Goal: Information Seeking & Learning: Find specific fact

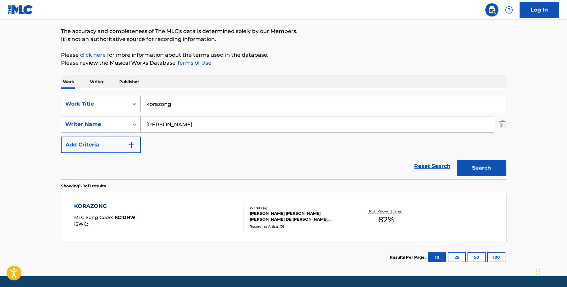
click at [312, 224] on div "Recording Artists ( 0 )" at bounding box center [299, 226] width 99 height 5
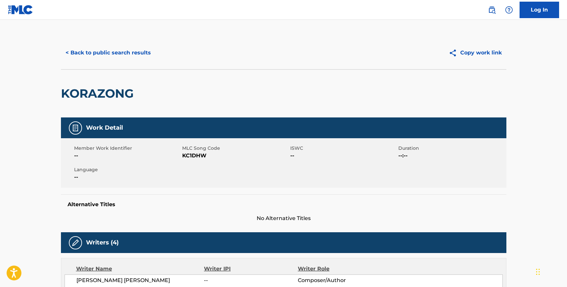
click at [200, 155] on span "KC1DHW" at bounding box center [235, 156] width 106 height 8
copy span "KC1DHW"
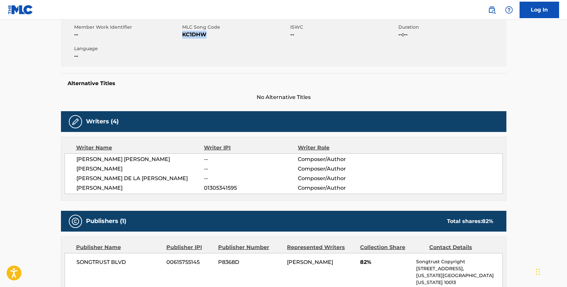
scroll to position [122, 0]
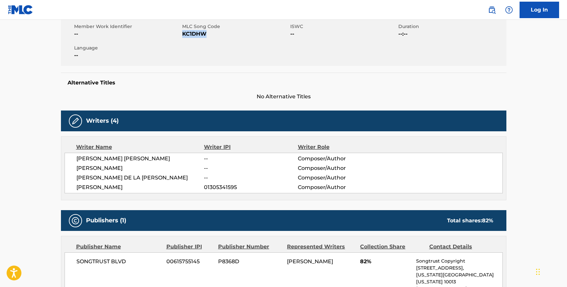
drag, startPoint x: 146, startPoint y: 186, endPoint x: 77, endPoint y: 158, distance: 73.9
click at [77, 158] on div "[PERSON_NAME] [PERSON_NAME] -- Composer/Author [PERSON_NAME] -- Composer/Author…" at bounding box center [284, 172] width 438 height 41
copy div "[PERSON_NAME] [PERSON_NAME] -- Composer/Author [PERSON_NAME] -- Composer/Author…"
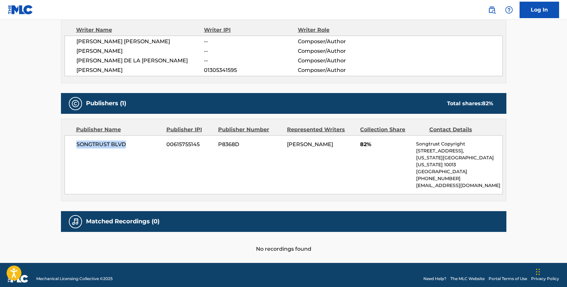
drag, startPoint x: 126, startPoint y: 144, endPoint x: 70, endPoint y: 143, distance: 56.3
click at [70, 143] on div "SONGTRUST BLVD 00615755145 P8368D [PERSON_NAME] 82% Songtrust Copyright [STREET…" at bounding box center [284, 164] width 438 height 59
copy span "SONGTRUST BLVD"
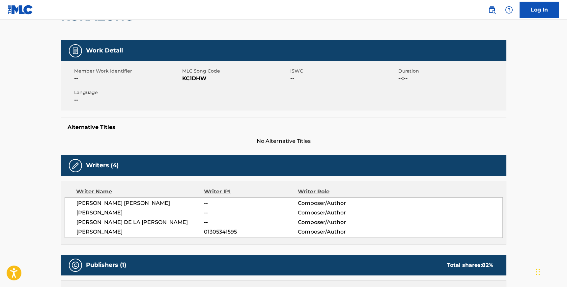
scroll to position [64, 0]
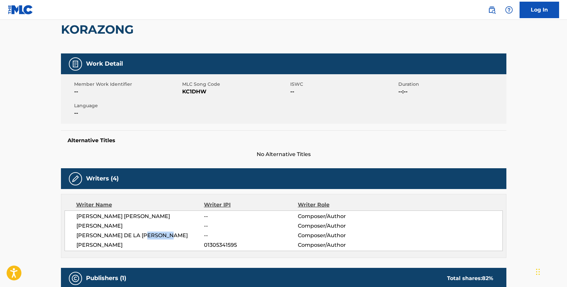
drag, startPoint x: 149, startPoint y: 235, endPoint x: 177, endPoint y: 235, distance: 27.7
click at [177, 236] on span "[PERSON_NAME] DE LA [PERSON_NAME]" at bounding box center [140, 235] width 128 height 8
copy span "[PERSON_NAME]"
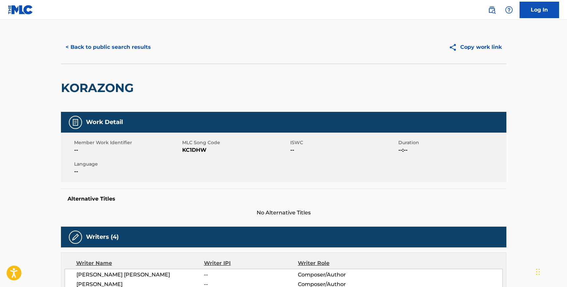
scroll to position [0, 0]
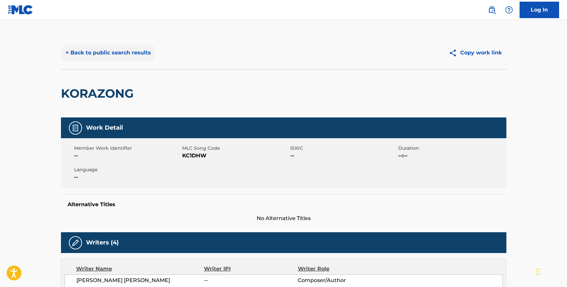
click at [111, 54] on button "< Back to public search results" at bounding box center [108, 52] width 95 height 16
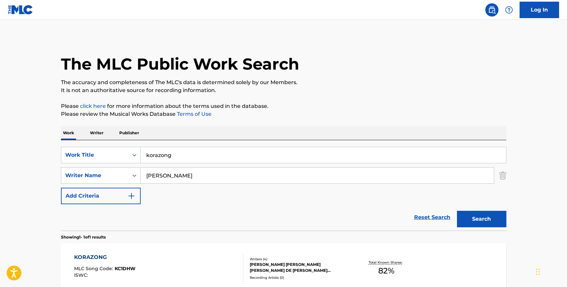
scroll to position [34, 0]
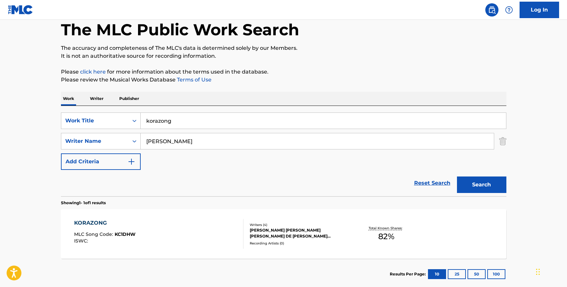
click at [159, 125] on input "korazong" at bounding box center [323, 121] width 365 height 16
type input "glockaveli"
click at [168, 139] on input "[PERSON_NAME]" at bounding box center [317, 141] width 353 height 16
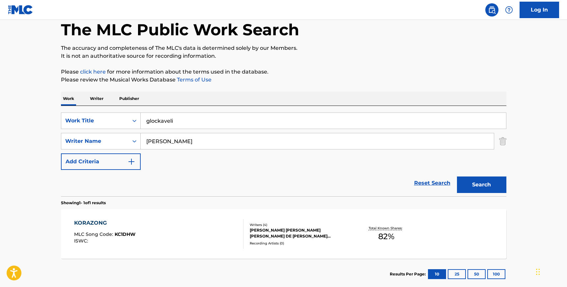
click at [168, 139] on input "[PERSON_NAME]" at bounding box center [317, 141] width 353 height 16
type input "smith"
click at [457, 176] on button "Search" at bounding box center [481, 184] width 49 height 16
click at [147, 234] on div "GLOCKAVELI MLC Song Code : GB5N2D ISWC :" at bounding box center [158, 234] width 169 height 30
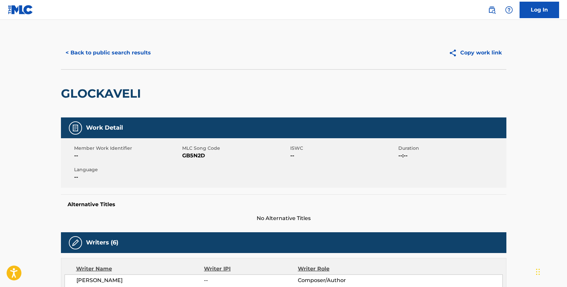
click at [195, 155] on span "GB5N2D" at bounding box center [235, 156] width 106 height 8
copy span "GB5N2D"
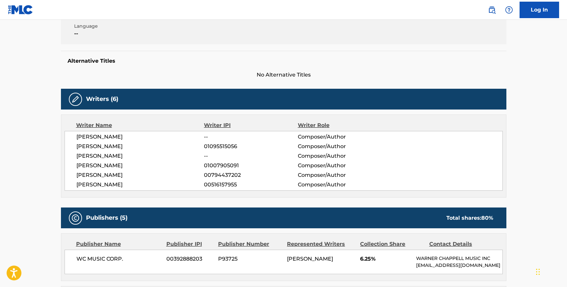
scroll to position [163, 0]
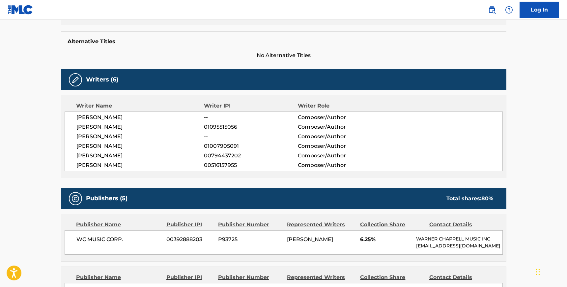
drag, startPoint x: 77, startPoint y: 116, endPoint x: 126, endPoint y: 166, distance: 70.1
click at [126, 166] on div "[PERSON_NAME] -- Composer/Author [PERSON_NAME] 01095515056 Composer/Author [PER…" at bounding box center [284, 141] width 438 height 60
copy div "[PERSON_NAME] -- Composer/Author [PERSON_NAME] 01095515056 Composer/Author [PER…"
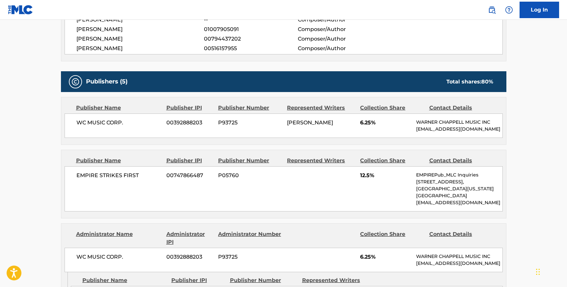
scroll to position [290, 0]
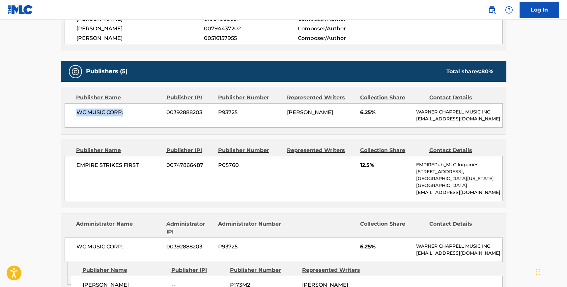
drag, startPoint x: 124, startPoint y: 114, endPoint x: 76, endPoint y: 111, distance: 47.8
click at [76, 111] on span "WC MUSIC CORP." at bounding box center [118, 112] width 85 height 8
copy span "WC MUSIC CORP."
drag, startPoint x: 137, startPoint y: 168, endPoint x: 71, endPoint y: 166, distance: 65.9
click at [71, 166] on div "EMPIRE STRIKES FIRST 00747866487 P05760 12.5% EMPIREPub_MLC Inquiries [STREET_A…" at bounding box center [284, 178] width 438 height 45
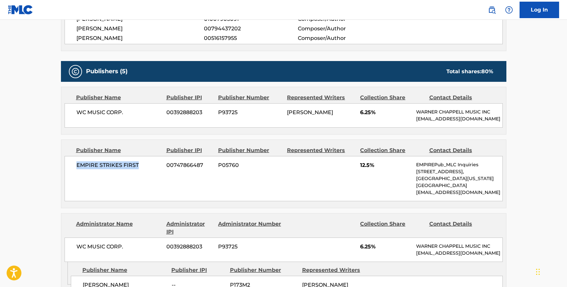
copy span "EMPIRE STRIKES FIRST"
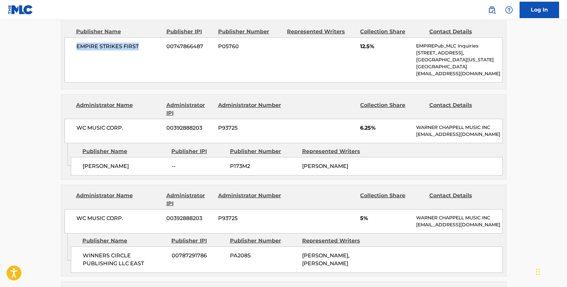
scroll to position [422, 0]
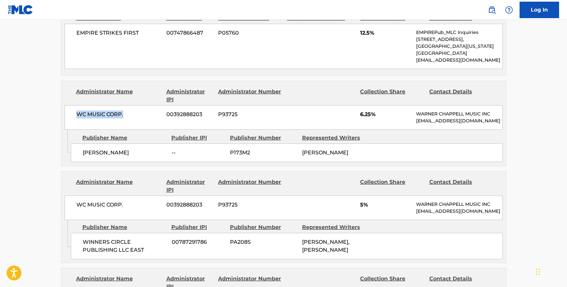
drag, startPoint x: 125, startPoint y: 113, endPoint x: 75, endPoint y: 115, distance: 49.5
click at [75, 115] on div "WC MUSIC CORP. 00392888203 P93725 6.25% [PERSON_NAME] MUSIC INC [EMAIL_ADDRESS]…" at bounding box center [284, 117] width 438 height 24
copy span "WC MUSIC CORP."
drag, startPoint x: 115, startPoint y: 151, endPoint x: 80, endPoint y: 151, distance: 34.9
click at [80, 151] on div "[PERSON_NAME] -- P173M2 [PERSON_NAME]" at bounding box center [287, 152] width 432 height 18
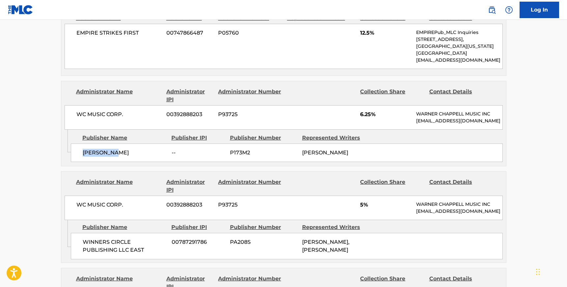
copy span "[PERSON_NAME]"
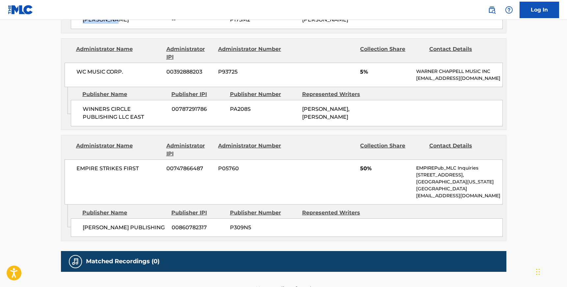
scroll to position [558, 0]
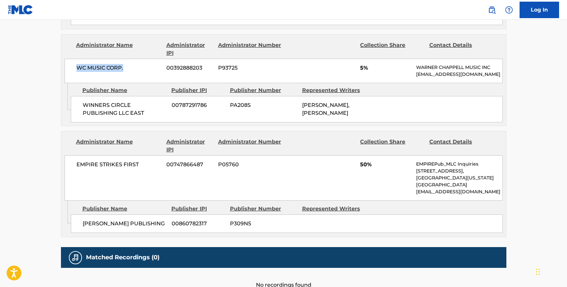
drag, startPoint x: 124, startPoint y: 75, endPoint x: 77, endPoint y: 74, distance: 46.8
click at [77, 72] on span "WC MUSIC CORP." at bounding box center [118, 68] width 85 height 8
drag, startPoint x: 110, startPoint y: 118, endPoint x: 82, endPoint y: 110, distance: 29.3
click at [82, 110] on div "WINNERS CIRCLE PUBLISHING LLC EAST 00787291786 PA208S [PERSON_NAME], [PERSON_NA…" at bounding box center [287, 109] width 432 height 26
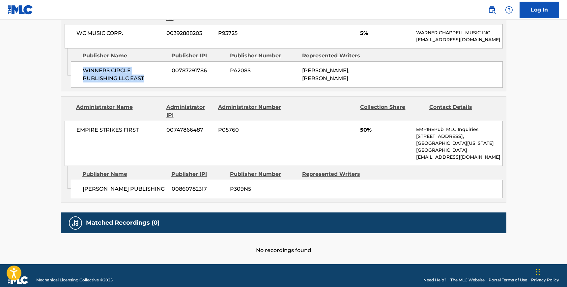
scroll to position [610, 0]
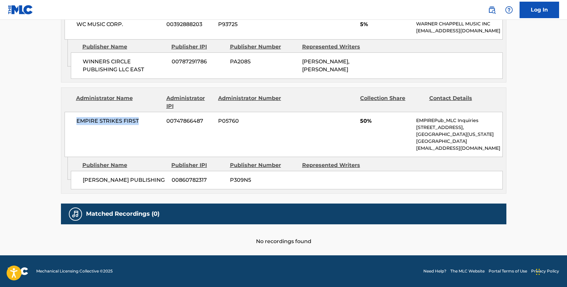
drag, startPoint x: 139, startPoint y: 118, endPoint x: 76, endPoint y: 117, distance: 62.6
click at [76, 117] on span "EMPIRE STRIKES FIRST" at bounding box center [118, 121] width 85 height 8
drag, startPoint x: 120, startPoint y: 185, endPoint x: 83, endPoint y: 175, distance: 38.7
click at [83, 176] on span "[PERSON_NAME] PUBLISHING" at bounding box center [125, 180] width 84 height 8
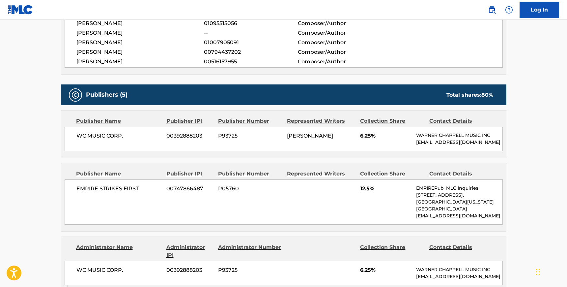
scroll to position [0, 0]
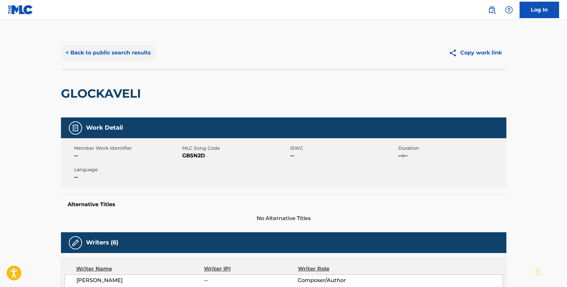
click at [92, 53] on button "< Back to public search results" at bounding box center [108, 52] width 95 height 16
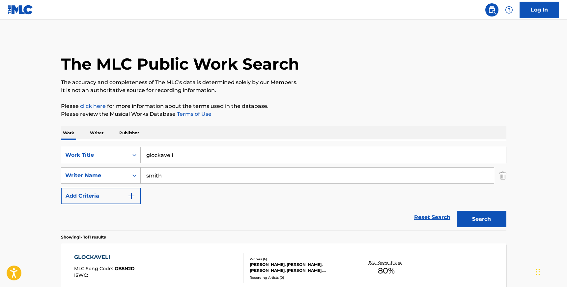
scroll to position [34, 0]
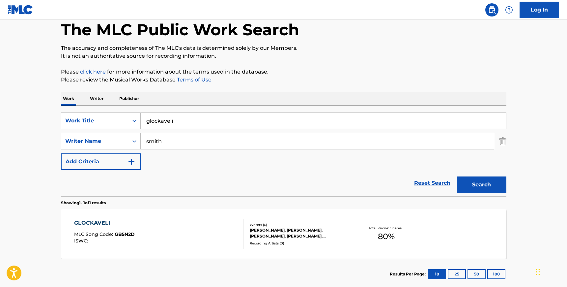
click at [160, 139] on input "smith" at bounding box center [317, 141] width 353 height 16
type input "green"
click at [167, 123] on input "glockaveli" at bounding box center [323, 121] width 365 height 16
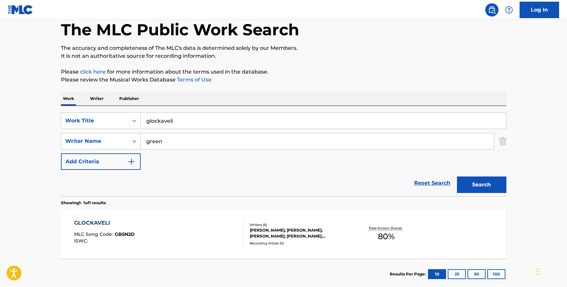
click at [167, 123] on input "glockaveli" at bounding box center [323, 121] width 365 height 16
type input "worst way"
click at [457, 176] on button "Search" at bounding box center [481, 184] width 49 height 16
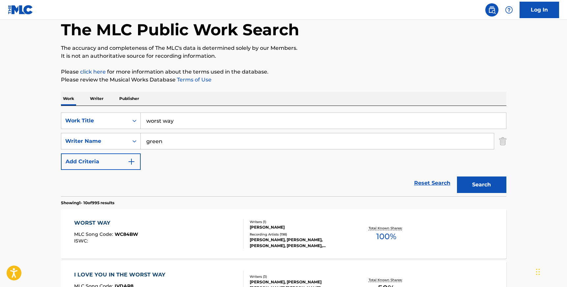
click at [177, 249] on div "WORST WAY MLC Song Code : WC84BW ISWC : Writers ( 1 ) [PERSON_NAME] Recording A…" at bounding box center [283, 233] width 445 height 49
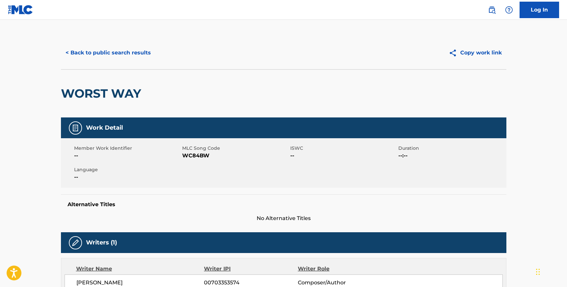
click at [193, 157] on span "WC84BW" at bounding box center [235, 156] width 106 height 8
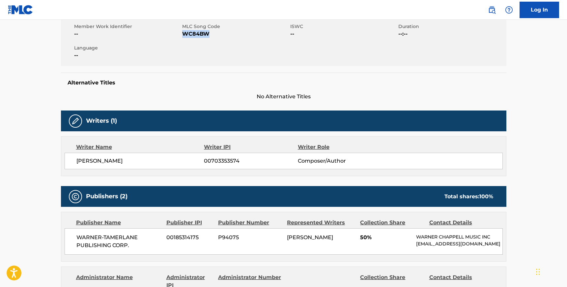
scroll to position [127, 0]
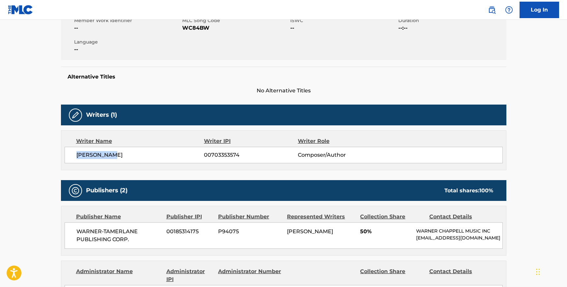
drag, startPoint x: 113, startPoint y: 154, endPoint x: 70, endPoint y: 156, distance: 43.2
click at [70, 156] on div "[PERSON_NAME] 00703353574 Composer/Author" at bounding box center [284, 155] width 438 height 16
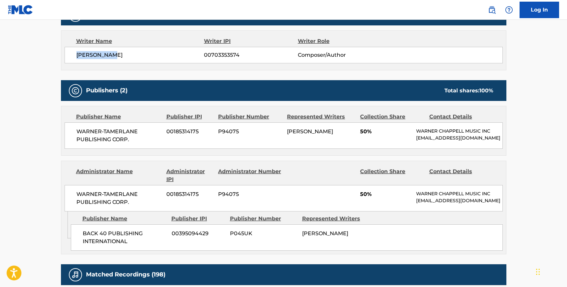
scroll to position [228, 0]
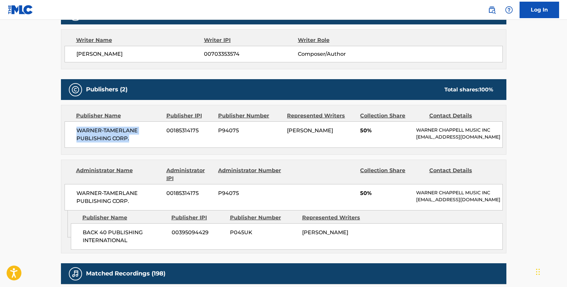
drag, startPoint x: 130, startPoint y: 139, endPoint x: 72, endPoint y: 128, distance: 58.3
click at [72, 128] on div "WARNER-[PERSON_NAME] PUBLISHING CORP. 00185314175 P94075 [PERSON_NAME] 50% [PER…" at bounding box center [284, 134] width 438 height 26
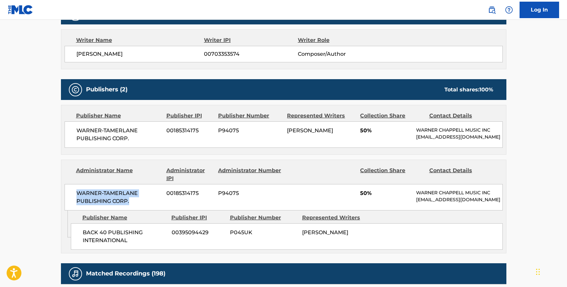
drag, startPoint x: 130, startPoint y: 200, endPoint x: 75, endPoint y: 192, distance: 55.5
click at [75, 192] on div "WARNER-[PERSON_NAME] PUBLISHING CORP. 00185314175 P94075 50% [PERSON_NAME] MUSI…" at bounding box center [284, 197] width 438 height 26
drag, startPoint x: 129, startPoint y: 240, endPoint x: 81, endPoint y: 232, distance: 48.5
click at [81, 232] on div "BACK 40 PUBLISHING INTERNATIONAL 00395094429 P045UK [PERSON_NAME]" at bounding box center [287, 236] width 432 height 26
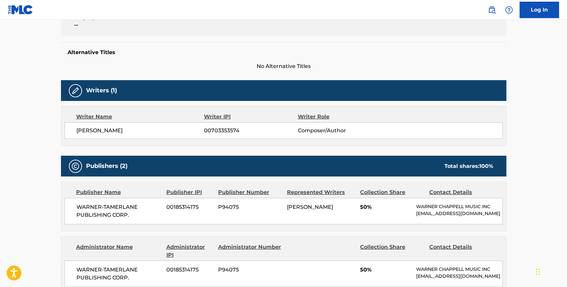
scroll to position [0, 0]
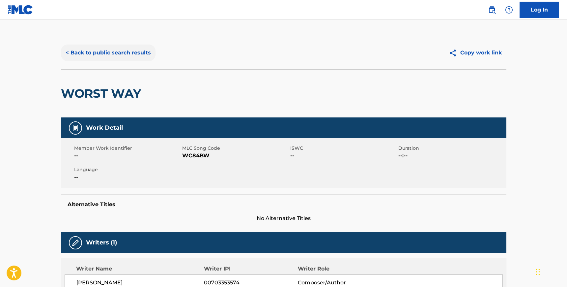
click at [81, 49] on button "< Back to public search results" at bounding box center [108, 52] width 95 height 16
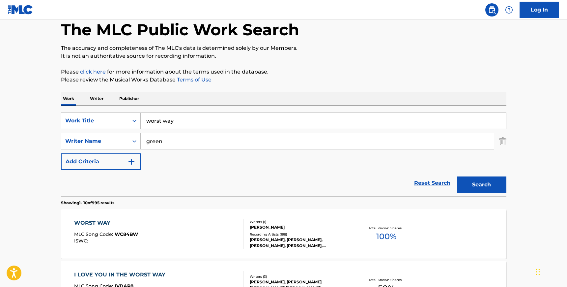
click at [159, 142] on input "green" at bounding box center [317, 141] width 353 height 16
paste input "[PERSON_NAME]"
type input "[PERSON_NAME]"
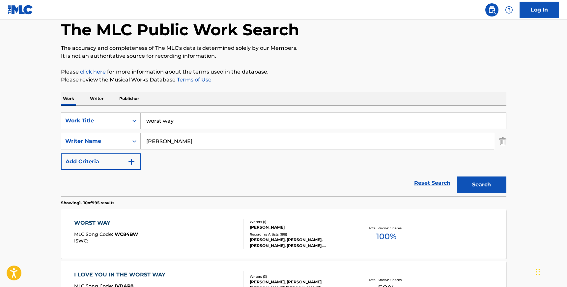
click at [156, 115] on input "worst way" at bounding box center [323, 121] width 365 height 16
type input "desperate"
click at [457, 176] on button "Search" at bounding box center [481, 184] width 49 height 16
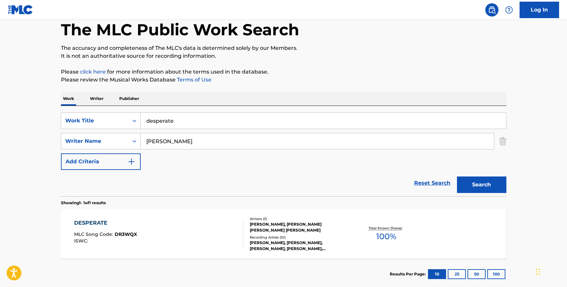
click at [150, 217] on div "DESPERATE MLC Song Code : DR3WQX ISWC : Writers ( 3 ) [PERSON_NAME], [PERSON_NA…" at bounding box center [283, 233] width 445 height 49
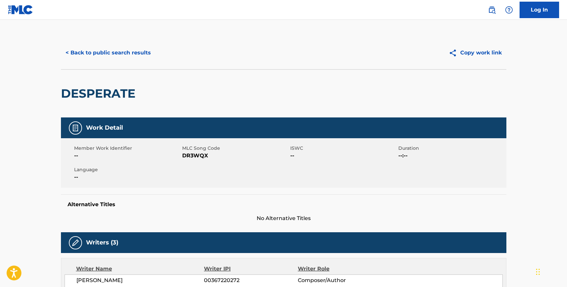
click at [191, 155] on span "DR3WQX" at bounding box center [235, 156] width 106 height 8
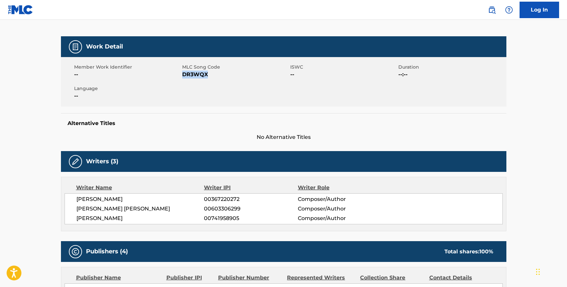
scroll to position [87, 0]
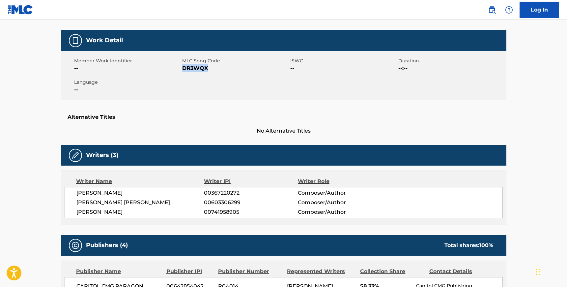
drag, startPoint x: 145, startPoint y: 213, endPoint x: 75, endPoint y: 192, distance: 73.0
click at [75, 192] on div "[PERSON_NAME] 00367220272 Composer/Author [PERSON_NAME] [PERSON_NAME] 006033062…" at bounding box center [284, 202] width 438 height 31
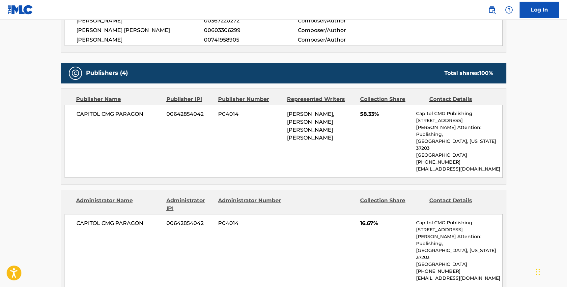
scroll to position [260, 0]
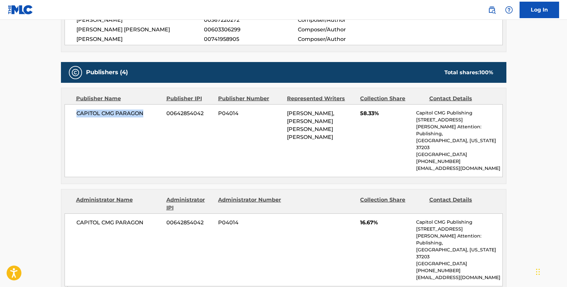
drag, startPoint x: 145, startPoint y: 112, endPoint x: 75, endPoint y: 112, distance: 69.8
click at [75, 112] on div "CAPITOL CMG PARAGON 00642854042 P04014 [PERSON_NAME], [PERSON_NAME] [PERSON_NAM…" at bounding box center [284, 140] width 438 height 73
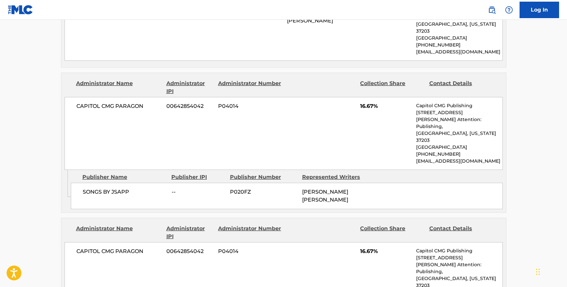
scroll to position [379, 0]
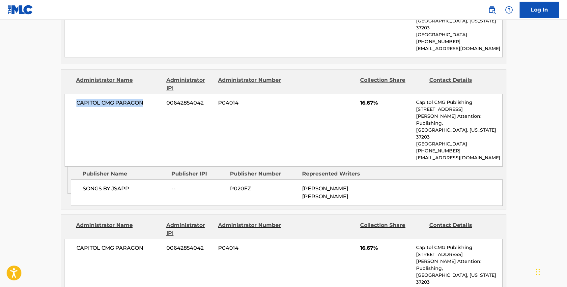
drag, startPoint x: 144, startPoint y: 97, endPoint x: 72, endPoint y: 97, distance: 71.8
click at [72, 97] on div "CAPITOL CMG PARAGON 00642854042 P04014 16.67% Capitol CMG Publishing [STREET_AD…" at bounding box center [284, 130] width 438 height 73
drag, startPoint x: 129, startPoint y: 174, endPoint x: 80, endPoint y: 171, distance: 48.5
click at [80, 179] on div "SONGS BY JSAPP -- P020FZ [PERSON_NAME] [PERSON_NAME]" at bounding box center [287, 192] width 432 height 26
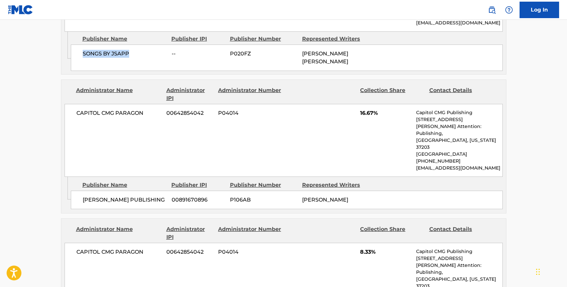
scroll to position [522, 0]
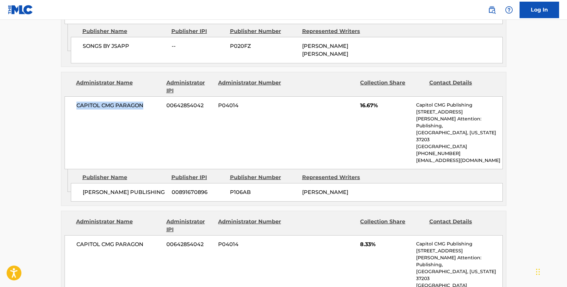
drag, startPoint x: 142, startPoint y: 90, endPoint x: 75, endPoint y: 86, distance: 67.6
click at [75, 96] on div "CAPITOL CMG PARAGON 00642854042 P04014 16.67% Capitol CMG Publishing [STREET_AD…" at bounding box center [284, 132] width 438 height 73
drag, startPoint x: 151, startPoint y: 169, endPoint x: 79, endPoint y: 171, distance: 71.8
click at [79, 183] on div "[PERSON_NAME] PUBLISHING 00891670896 P106AB [PERSON_NAME]" at bounding box center [287, 192] width 432 height 18
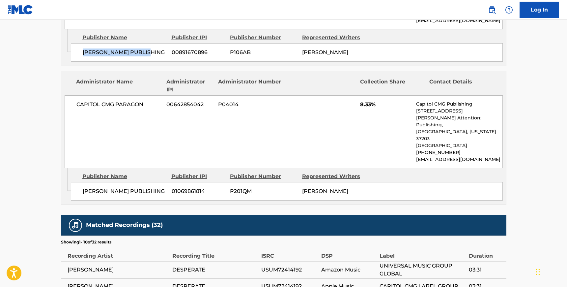
scroll to position [666, 0]
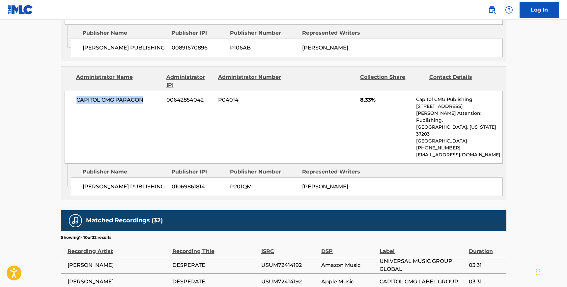
drag, startPoint x: 147, startPoint y: 76, endPoint x: 71, endPoint y: 77, distance: 75.1
click at [71, 91] on div "CAPITOL CMG PARAGON 00642854042 P04014 8.33% Capitol CMG Publishing [STREET_ADD…" at bounding box center [284, 127] width 438 height 73
drag, startPoint x: 117, startPoint y: 162, endPoint x: 80, endPoint y: 154, distance: 37.7
click at [81, 177] on div "[PERSON_NAME] PUBLISHING 01069861814 P201QM [PERSON_NAME]" at bounding box center [287, 186] width 432 height 18
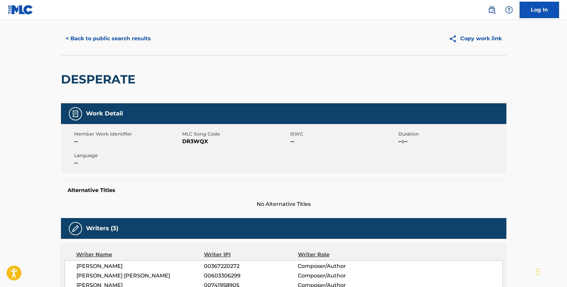
scroll to position [0, 0]
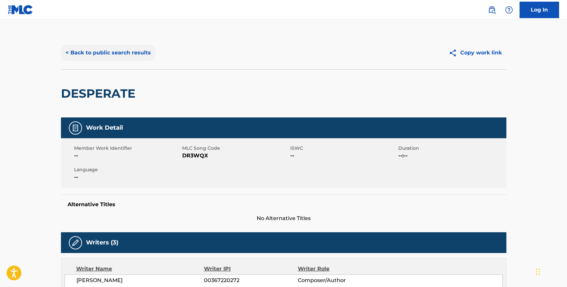
click at [91, 54] on button "< Back to public search results" at bounding box center [108, 52] width 95 height 16
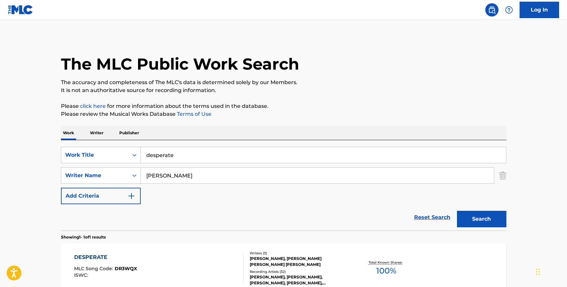
scroll to position [34, 0]
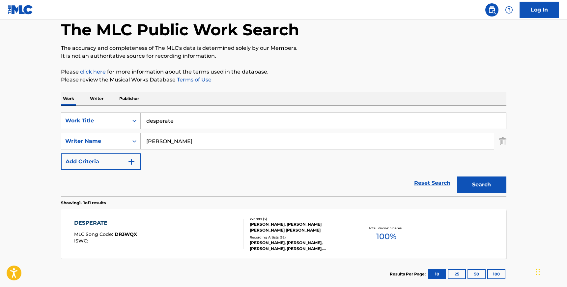
click at [171, 145] on input "[PERSON_NAME]" at bounding box center [317, 141] width 353 height 16
paste input "[GEOGRAPHIC_DATA]"
type input "[GEOGRAPHIC_DATA]"
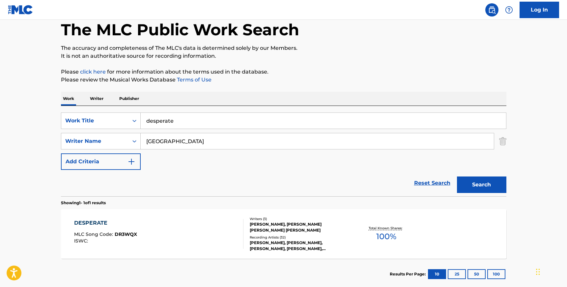
click at [166, 119] on input "desperate" at bounding box center [323, 121] width 365 height 16
type input "vibe"
click at [457, 176] on button "Search" at bounding box center [481, 184] width 49 height 16
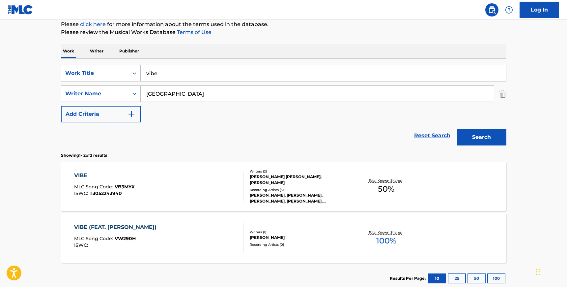
scroll to position [82, 0]
click at [175, 249] on div "VIBE (FEAT. [PERSON_NAME]) MLC Song Code : VW290H ISWC :" at bounding box center [158, 238] width 169 height 30
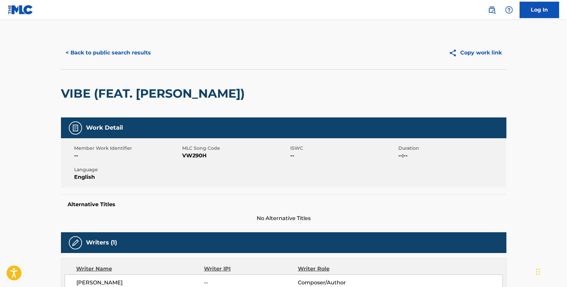
click at [192, 158] on span "VW290H" at bounding box center [235, 156] width 106 height 8
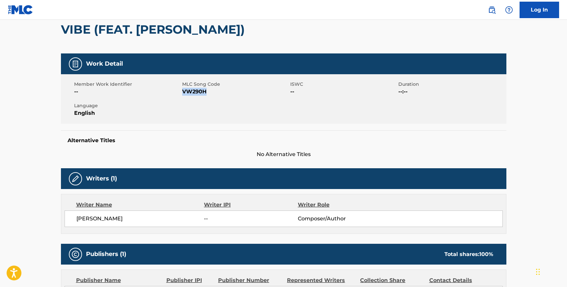
scroll to position [64, 0]
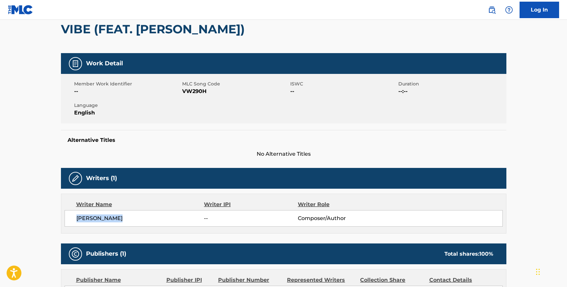
drag, startPoint x: 126, startPoint y: 218, endPoint x: 76, endPoint y: 219, distance: 50.1
click at [76, 219] on span "[PERSON_NAME]" at bounding box center [140, 218] width 128 height 8
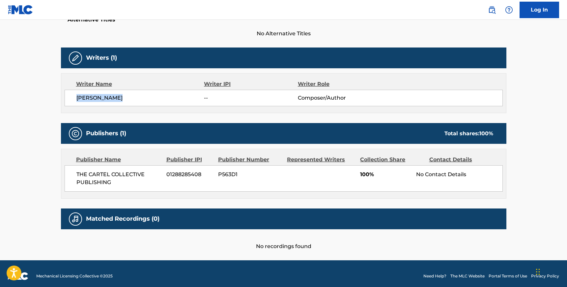
scroll to position [189, 0]
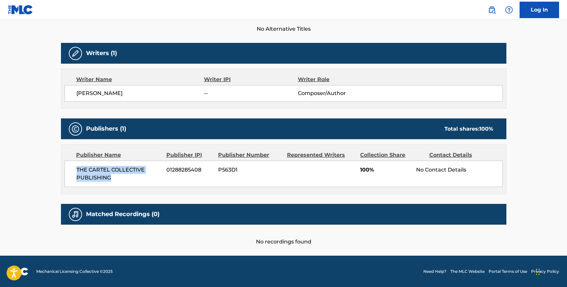
drag, startPoint x: 110, startPoint y: 178, endPoint x: 77, endPoint y: 170, distance: 33.6
click at [77, 170] on span "THE CARTEL COLLECTIVE PUBLISHING" at bounding box center [118, 174] width 85 height 16
drag, startPoint x: 94, startPoint y: 93, endPoint x: 151, endPoint y: 93, distance: 57.0
click at [151, 93] on span "[PERSON_NAME]" at bounding box center [140, 93] width 128 height 8
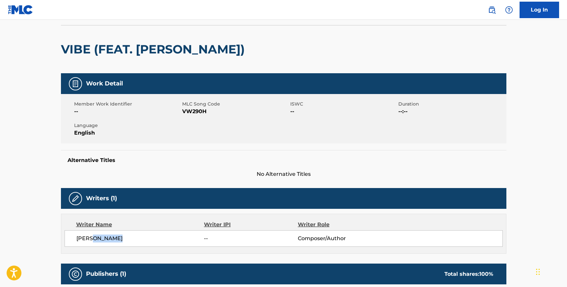
scroll to position [0, 0]
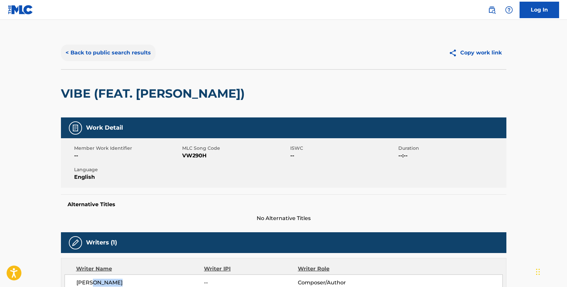
click at [97, 48] on button "< Back to public search results" at bounding box center [108, 52] width 95 height 16
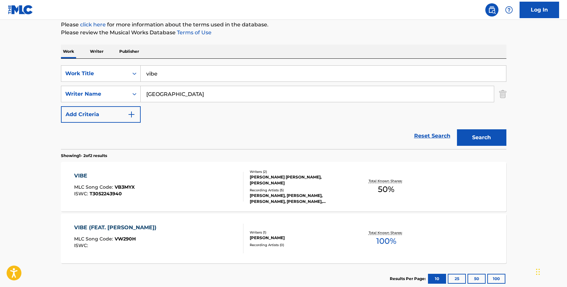
click at [167, 92] on input "[GEOGRAPHIC_DATA]" at bounding box center [317, 94] width 353 height 16
paste input "[PERSON_NAME]"
type input "[PERSON_NAME]"
click at [166, 69] on input "vibe" at bounding box center [323, 74] width 365 height 16
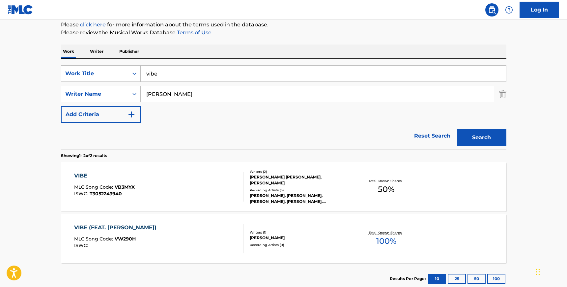
click at [166, 69] on input "vibe" at bounding box center [323, 74] width 365 height 16
type input "paranoia"
click at [457, 129] on button "Search" at bounding box center [481, 137] width 49 height 16
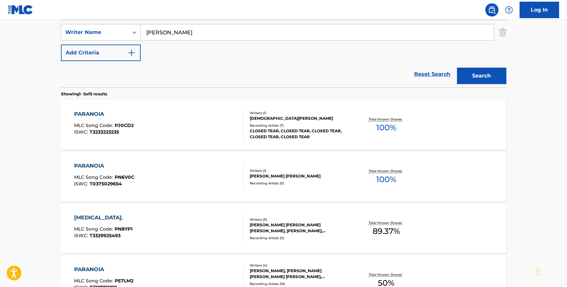
scroll to position [152, 0]
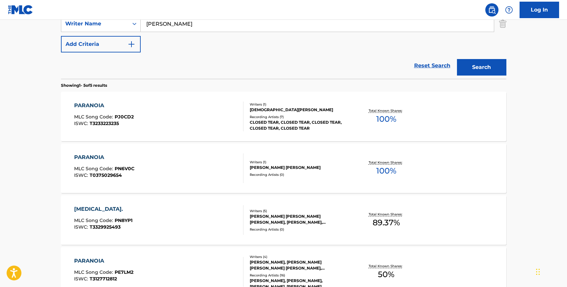
click at [201, 218] on div "[MEDICAL_DATA]. MLC Song Code : PN8YP1 ISWC : T3329925493" at bounding box center [158, 220] width 169 height 30
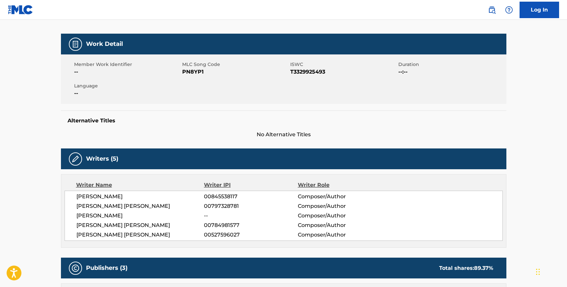
scroll to position [105, 0]
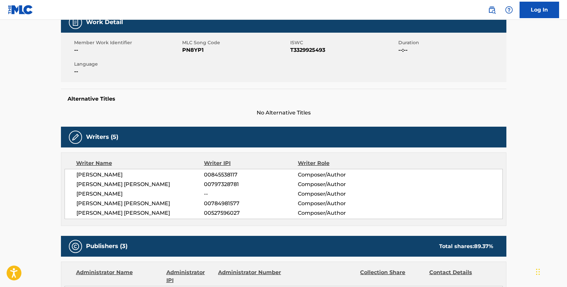
click at [189, 51] on span "PN8YP1" at bounding box center [235, 50] width 106 height 8
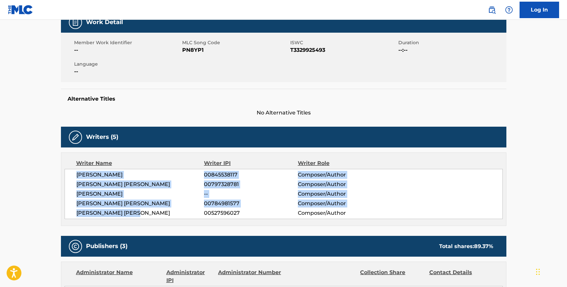
drag, startPoint x: 141, startPoint y: 211, endPoint x: 77, endPoint y: 173, distance: 74.5
click at [77, 173] on div "[PERSON_NAME] 00845538117 Composer/Author [PERSON_NAME] [PERSON_NAME] 007973287…" at bounding box center [284, 194] width 438 height 50
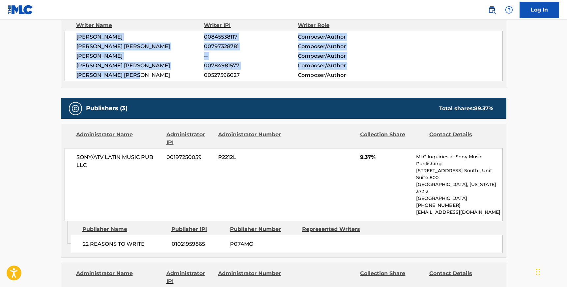
scroll to position [244, 0]
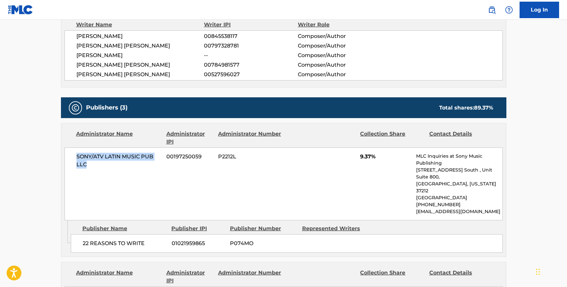
drag, startPoint x: 88, startPoint y: 163, endPoint x: 75, endPoint y: 158, distance: 13.6
click at [75, 158] on div "SONY/ATV LATIN MUSIC PUB LLC 00197250059 P2212L 9.37% MLC Inquiries at Sony Mus…" at bounding box center [284, 183] width 438 height 73
drag, startPoint x: 151, startPoint y: 227, endPoint x: 79, endPoint y: 226, distance: 71.1
click at [79, 234] on div "22 REASONS TO WRITE 01021959865 P074MO" at bounding box center [287, 243] width 432 height 18
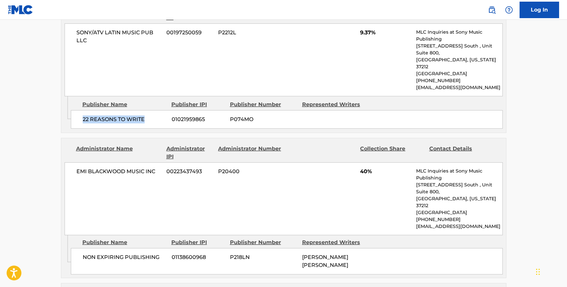
scroll to position [370, 0]
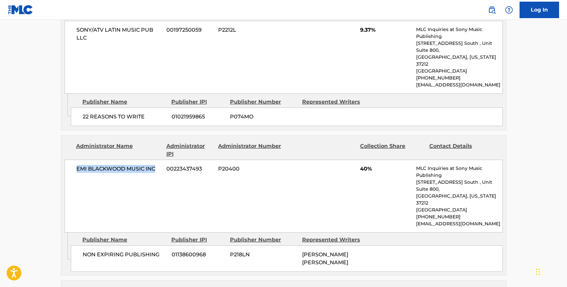
drag, startPoint x: 156, startPoint y: 155, endPoint x: 71, endPoint y: 154, distance: 85.3
click at [71, 159] on div "EMI [PERSON_NAME] MUSIC INC 00223437493 P20400 40% MLC Inquiries at Sony Music …" at bounding box center [284, 195] width 438 height 73
drag, startPoint x: 159, startPoint y: 228, endPoint x: 80, endPoint y: 226, distance: 79.4
click at [80, 245] on div "NON EXPIRING PUBLISHING 01138600968 P218LN [PERSON_NAME] [PERSON_NAME]" at bounding box center [287, 258] width 432 height 26
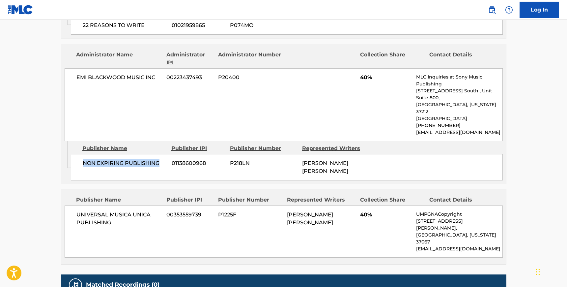
scroll to position [483, 0]
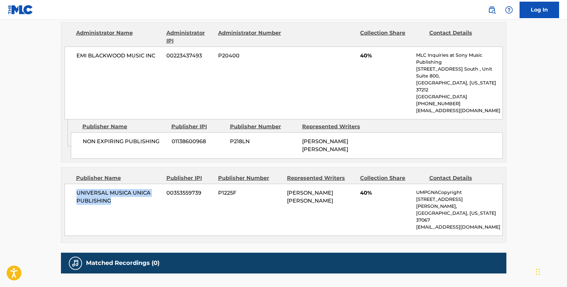
drag, startPoint x: 114, startPoint y: 166, endPoint x: 75, endPoint y: 159, distance: 39.1
click at [75, 183] on div "UNIVERSAL MUSICA UNICA PUBLISHING 00353559739 P1225F [PERSON_NAME] [PERSON_NAME…" at bounding box center [284, 209] width 438 height 52
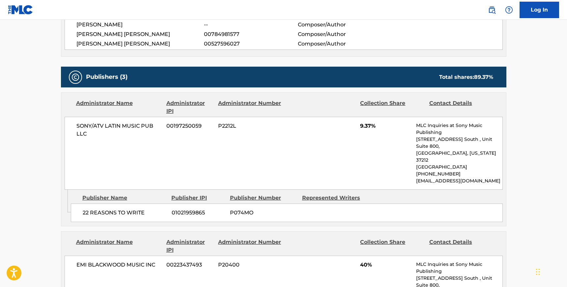
scroll to position [249, 0]
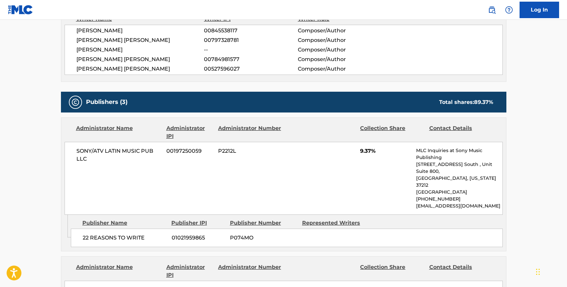
click at [129, 69] on span "[PERSON_NAME] [PERSON_NAME]" at bounding box center [140, 69] width 128 height 8
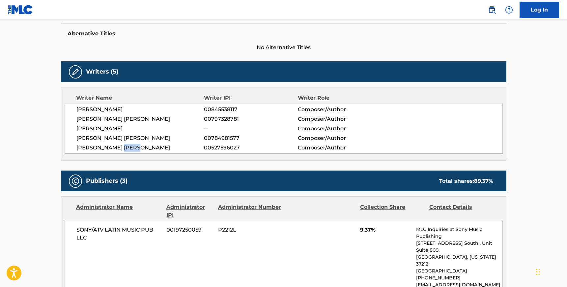
scroll to position [0, 0]
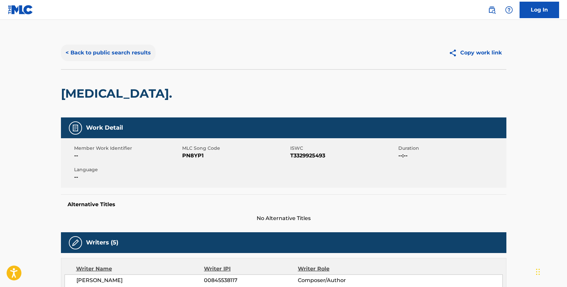
click at [96, 51] on button "< Back to public search results" at bounding box center [108, 52] width 95 height 16
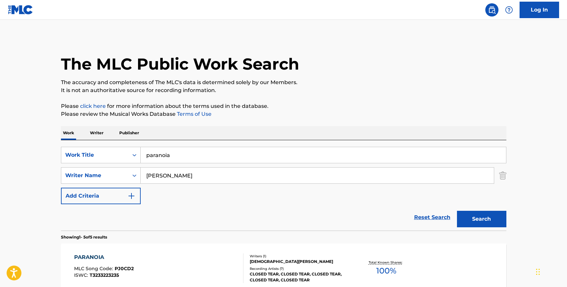
click at [176, 173] on input "[PERSON_NAME]" at bounding box center [317, 175] width 353 height 16
paste input "Dogan"
type input "Dogan"
click at [168, 152] on input "paranoia" at bounding box center [323, 155] width 365 height 16
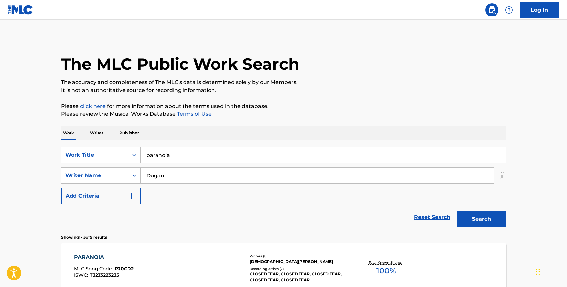
click at [168, 152] on input "paranoia" at bounding box center [323, 155] width 365 height 16
type input "mavi"
click at [457, 210] on button "Search" at bounding box center [481, 218] width 49 height 16
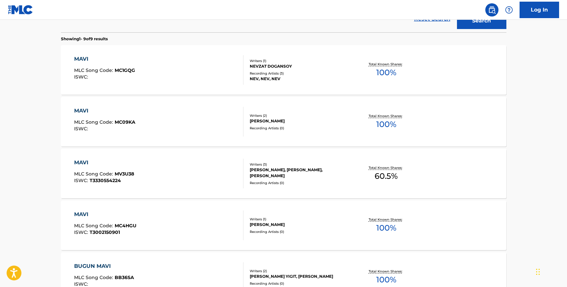
scroll to position [206, 0]
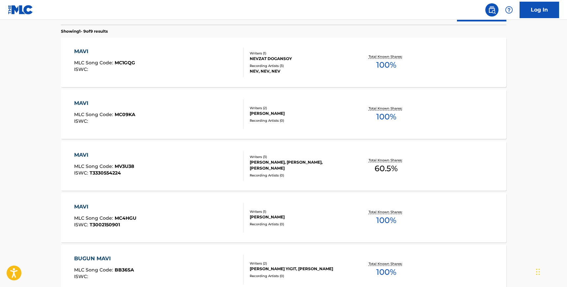
click at [173, 171] on div "MAVI MLC Song Code : MV3U38 ISWC : T3330554224" at bounding box center [158, 166] width 169 height 30
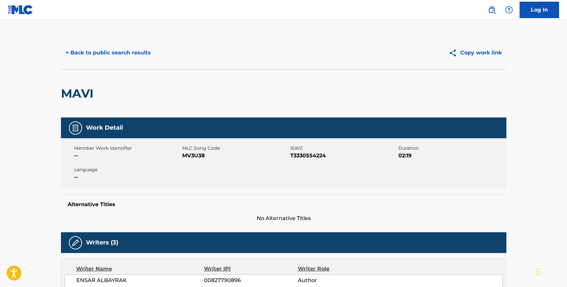
click at [197, 156] on span "MV3U38" at bounding box center [235, 156] width 106 height 8
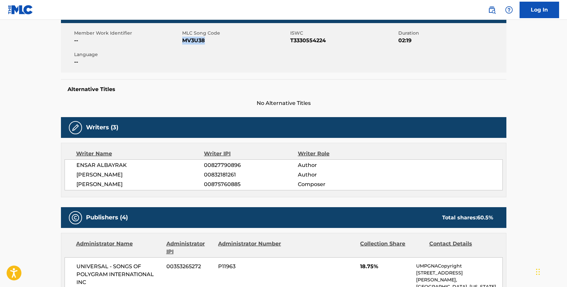
scroll to position [116, 0]
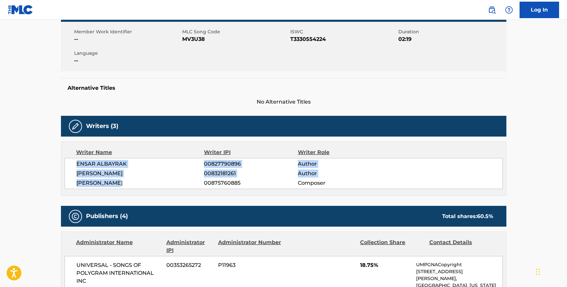
drag, startPoint x: 122, startPoint y: 182, endPoint x: 75, endPoint y: 164, distance: 50.3
click at [75, 164] on div "ENSAR ALBAYRAK 00827790896 Author [PERSON_NAME] 00832181261 Author [PERSON_NAME…" at bounding box center [284, 173] width 438 height 31
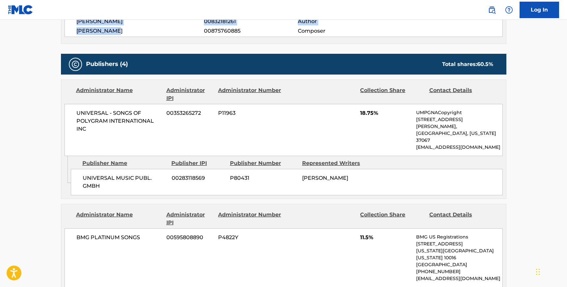
scroll to position [285, 0]
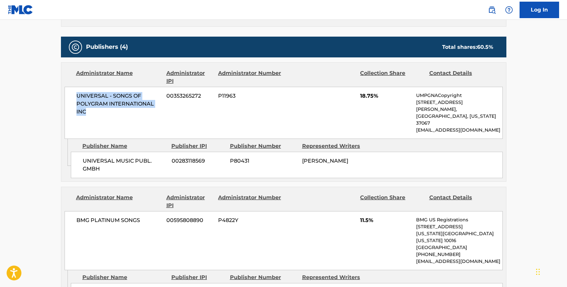
drag, startPoint x: 86, startPoint y: 110, endPoint x: 77, endPoint y: 94, distance: 18.2
click at [77, 94] on span "UNIVERSAL - SONGS OF POLYGRAM INTERNATIONAL INC" at bounding box center [118, 104] width 85 height 24
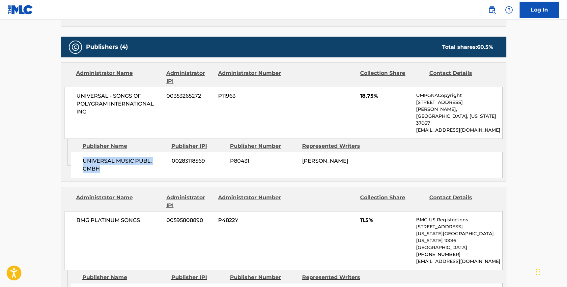
drag, startPoint x: 101, startPoint y: 153, endPoint x: 80, endPoint y: 147, distance: 22.5
click at [80, 152] on div "UNIVERSAL MUSIC PUBL. GMBH 00283118569 P80431 [PERSON_NAME]" at bounding box center [287, 165] width 432 height 26
drag, startPoint x: 78, startPoint y: 205, endPoint x: 143, endPoint y: 207, distance: 65.2
click at [143, 216] on span "BMG PLATINUM SONGS" at bounding box center [118, 220] width 85 height 8
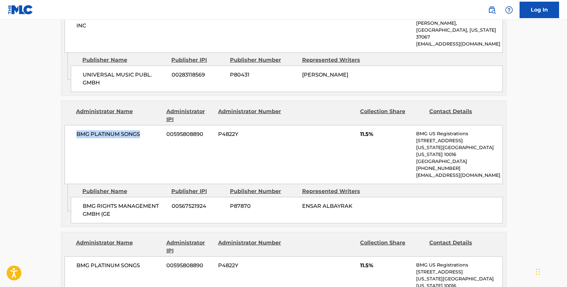
scroll to position [374, 0]
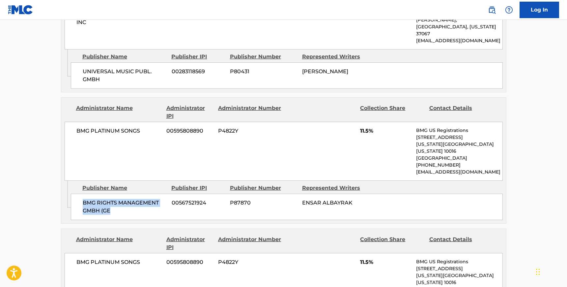
drag, startPoint x: 112, startPoint y: 188, endPoint x: 82, endPoint y: 179, distance: 31.9
click at [82, 193] on div "BMG RIGHTS MANAGEMENT GMBH (GE 00567521924 P87870 ENSAR ALBAYRAK" at bounding box center [287, 206] width 432 height 26
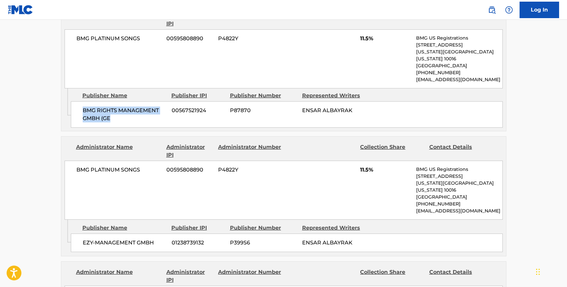
scroll to position [488, 0]
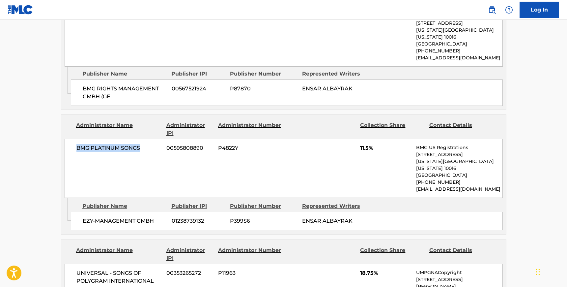
drag, startPoint x: 76, startPoint y: 125, endPoint x: 143, endPoint y: 131, distance: 67.5
click at [143, 139] on div "BMG PLATINUM SONGS 00595808890 P4822Y 11.5% BMG US Registrations [STREET_ADDRES…" at bounding box center [284, 168] width 438 height 59
drag, startPoint x: 82, startPoint y: 190, endPoint x: 161, endPoint y: 193, distance: 78.4
click at [162, 217] on span "EZY-MANAGEMENT GMBH" at bounding box center [125, 221] width 84 height 8
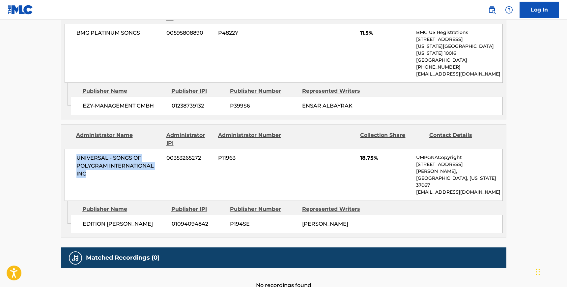
drag, startPoint x: 89, startPoint y: 144, endPoint x: 73, endPoint y: 126, distance: 23.5
click at [73, 149] on div "UNIVERSAL - SONGS OF POLYGRAM INTERNATIONAL INC 00353265272 P11963 18.75% UMPGN…" at bounding box center [284, 175] width 438 height 52
drag, startPoint x: 126, startPoint y: 178, endPoint x: 76, endPoint y: 176, distance: 49.4
click at [76, 214] on div "EDITION [PERSON_NAME] 01094094842 P194SE [PERSON_NAME]" at bounding box center [287, 223] width 432 height 18
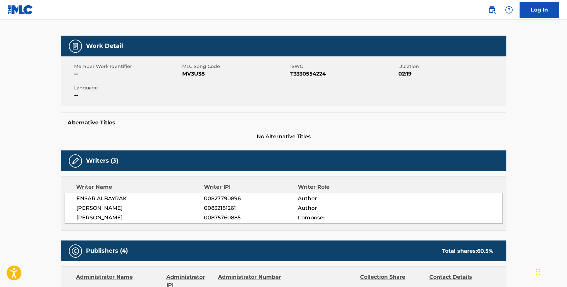
scroll to position [0, 0]
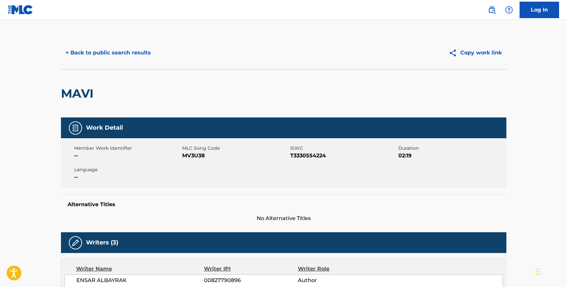
click at [94, 41] on div "< Back to public search results Copy work link" at bounding box center [283, 52] width 445 height 33
click at [94, 46] on button "< Back to public search results" at bounding box center [108, 52] width 95 height 16
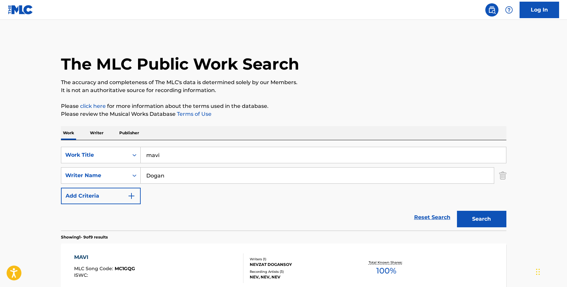
click at [164, 154] on input "mavi" at bounding box center [323, 155] width 365 height 16
type input "don't let me go"
click at [166, 182] on input "Dogan" at bounding box center [317, 175] width 353 height 16
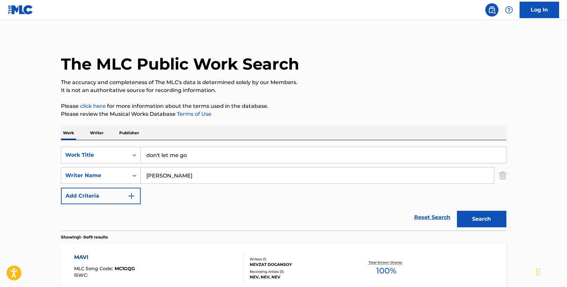
type input "[PERSON_NAME]"
click at [457, 210] on button "Search" at bounding box center [481, 218] width 49 height 16
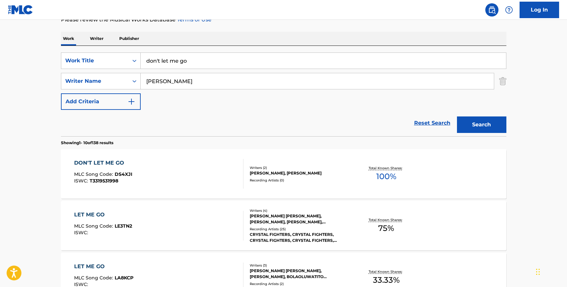
scroll to position [95, 0]
click at [191, 167] on div "DON'T LET ME GO MLC Song Code : DS4XJI ISWC : T3319531998" at bounding box center [158, 173] width 169 height 30
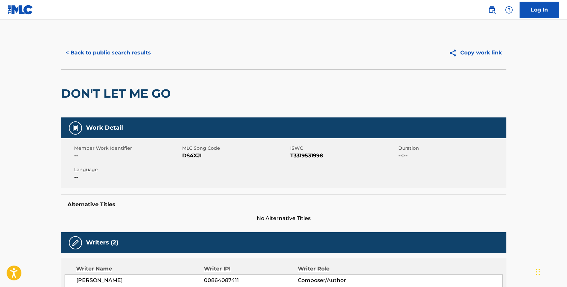
click at [193, 156] on span "DS4XJI" at bounding box center [235, 156] width 106 height 8
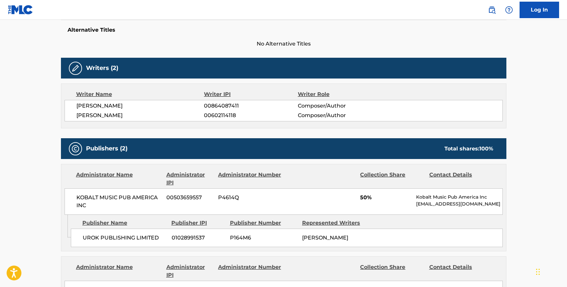
scroll to position [176, 0]
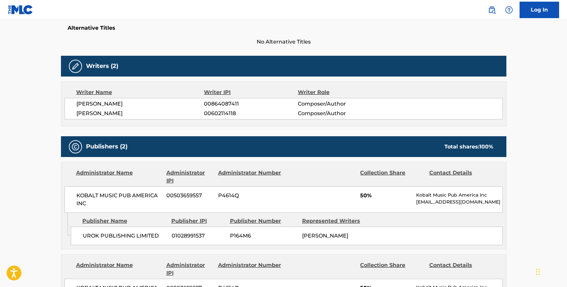
drag, startPoint x: 128, startPoint y: 116, endPoint x: 70, endPoint y: 102, distance: 59.4
click at [70, 102] on div "[PERSON_NAME] 00864087411 Composer/Author [PERSON_NAME] 00602114118 Composer/Au…" at bounding box center [284, 108] width 438 height 21
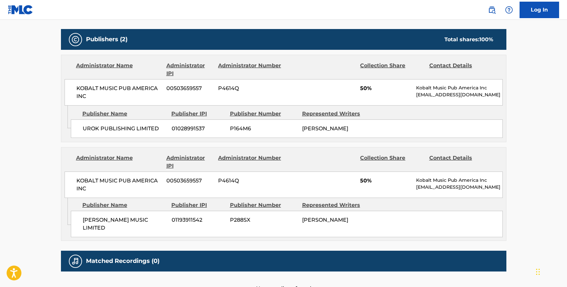
scroll to position [286, 0]
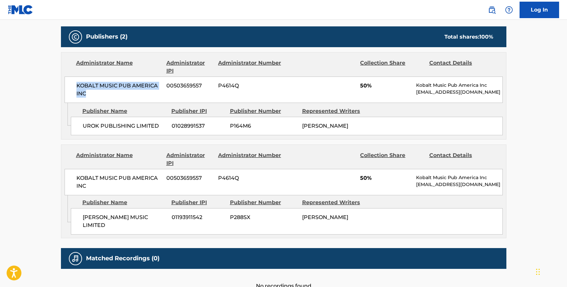
drag, startPoint x: 90, startPoint y: 93, endPoint x: 71, endPoint y: 86, distance: 20.2
click at [71, 86] on div "KOBALT MUSIC PUB AMERICA INC 00503659557 P4614Q 50% Kobalt Music Pub America In…" at bounding box center [284, 89] width 438 height 26
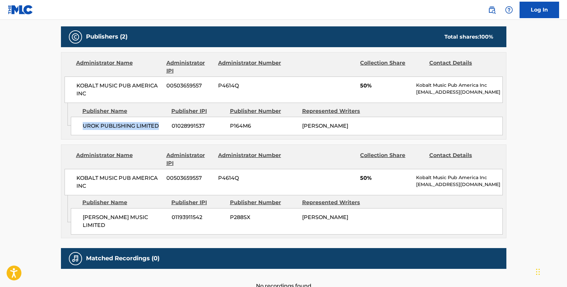
drag, startPoint x: 159, startPoint y: 127, endPoint x: 83, endPoint y: 124, distance: 76.1
click at [83, 124] on span "UROK PUBLISHING LIMITED" at bounding box center [125, 126] width 84 height 8
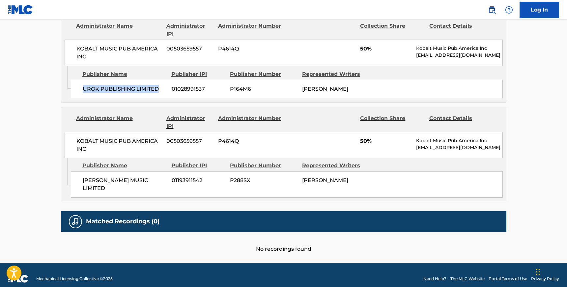
scroll to position [323, 0]
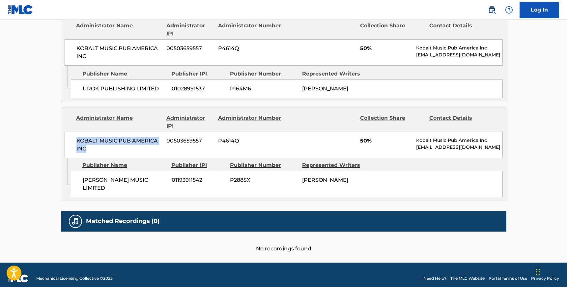
drag, startPoint x: 88, startPoint y: 150, endPoint x: 74, endPoint y: 139, distance: 17.3
click at [74, 139] on div "KOBALT MUSIC PUB AMERICA INC 00503659557 P4614Q 50% Kobalt Music Pub America In…" at bounding box center [284, 144] width 438 height 26
drag, startPoint x: 160, startPoint y: 180, endPoint x: 81, endPoint y: 179, distance: 79.7
click at [81, 179] on div "[PERSON_NAME] MUSIC LIMITED 01193911542 P288SX [PERSON_NAME]" at bounding box center [287, 184] width 432 height 26
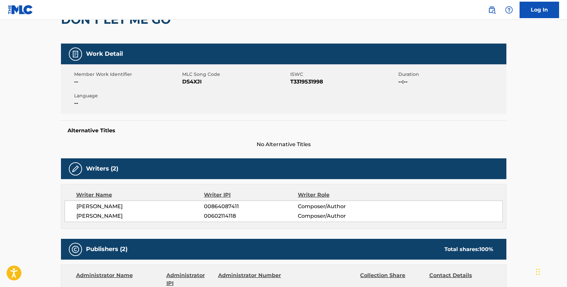
scroll to position [75, 0]
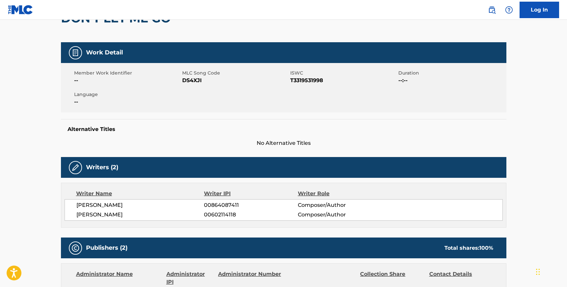
drag, startPoint x: 98, startPoint y: 206, endPoint x: 129, endPoint y: 205, distance: 31.0
click at [129, 205] on span "[PERSON_NAME]" at bounding box center [140, 205] width 128 height 8
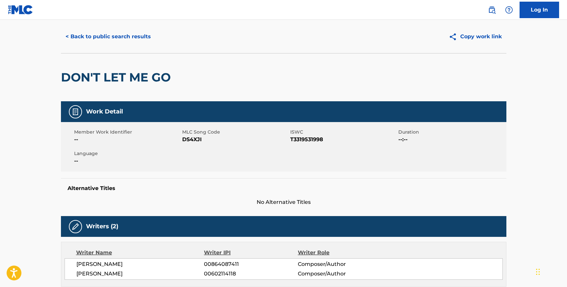
scroll to position [0, 0]
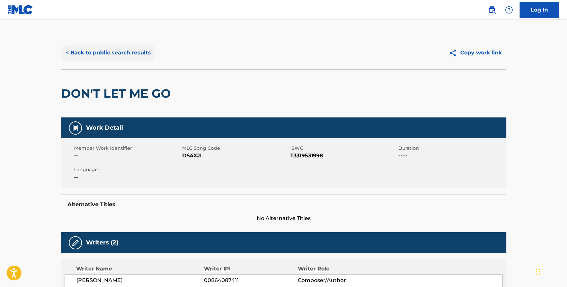
click at [103, 60] on button "< Back to public search results" at bounding box center [108, 52] width 95 height 16
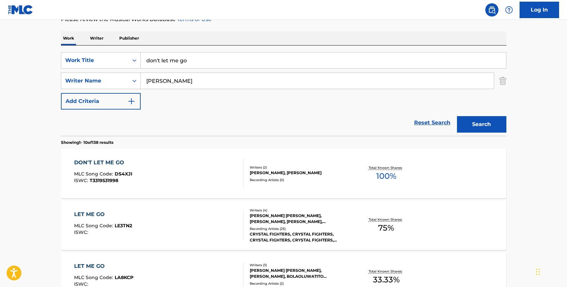
click at [177, 83] on input "[PERSON_NAME]" at bounding box center [317, 81] width 353 height 16
paste input "[PERSON_NAME]"
type input "[PERSON_NAME]"
click at [175, 55] on input "don't let me go" at bounding box center [323, 60] width 365 height 16
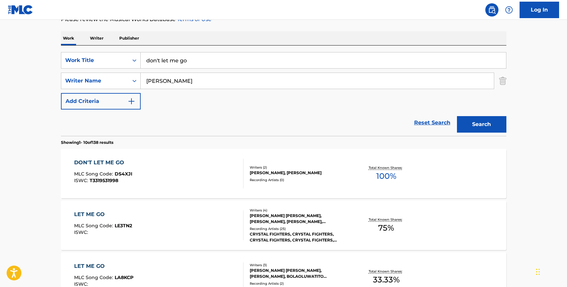
click at [175, 55] on input "don't let me go" at bounding box center [323, 60] width 365 height 16
click at [163, 59] on input "goodvye old friend" at bounding box center [323, 60] width 365 height 16
type input "goodbye old friend"
click at [457, 116] on button "Search" at bounding box center [481, 124] width 49 height 16
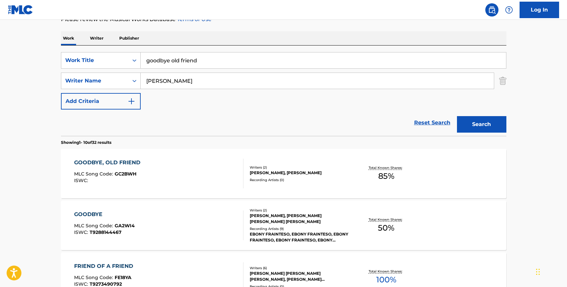
click at [173, 159] on div "GOODBYE, OLD FRIEND MLC Song Code : GC2BWH ISWC :" at bounding box center [158, 173] width 169 height 30
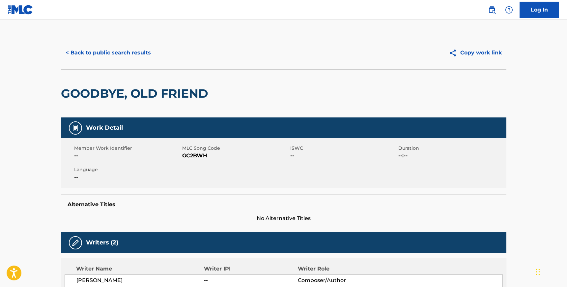
click at [196, 155] on span "GC2BWH" at bounding box center [235, 156] width 106 height 8
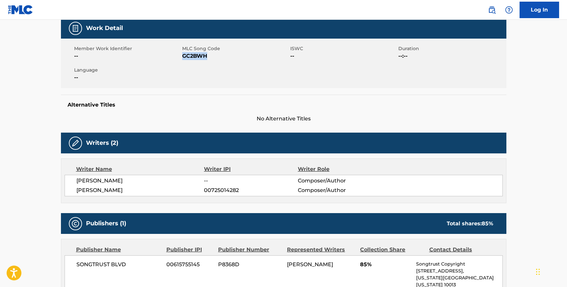
scroll to position [100, 0]
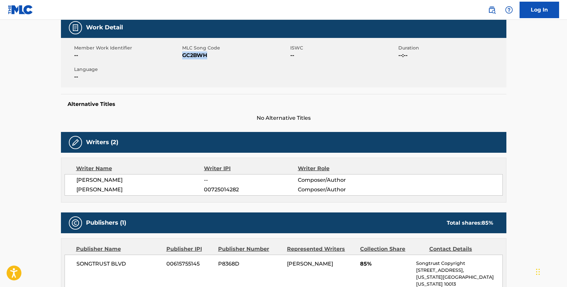
drag, startPoint x: 148, startPoint y: 189, endPoint x: 77, endPoint y: 180, distance: 71.5
click at [77, 180] on div "[PERSON_NAME] -- Composer/Author [PERSON_NAME] 00725014282 Composer/Author" at bounding box center [284, 184] width 438 height 21
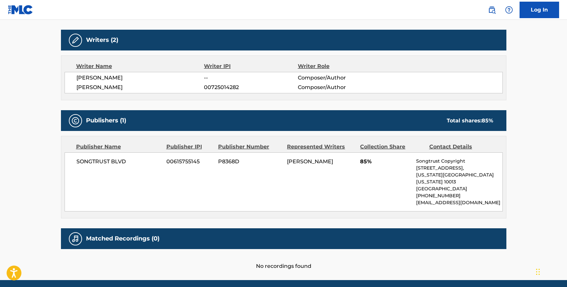
scroll to position [203, 0]
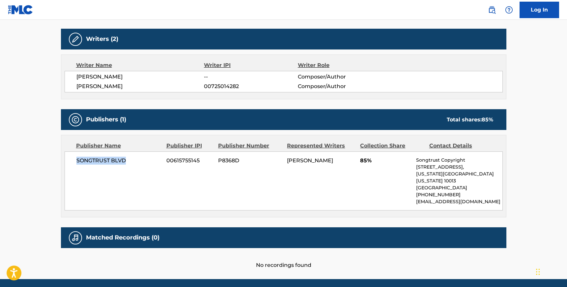
drag, startPoint x: 127, startPoint y: 157, endPoint x: 76, endPoint y: 159, distance: 51.7
click at [76, 159] on span "SONGTRUST BLVD" at bounding box center [118, 160] width 85 height 8
drag, startPoint x: 112, startPoint y: 87, endPoint x: 156, endPoint y: 87, distance: 44.1
click at [156, 87] on span "[PERSON_NAME]" at bounding box center [140, 86] width 128 height 8
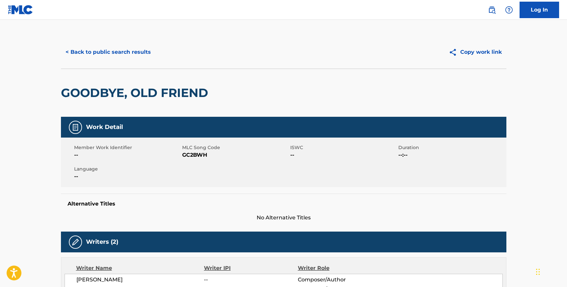
scroll to position [0, 0]
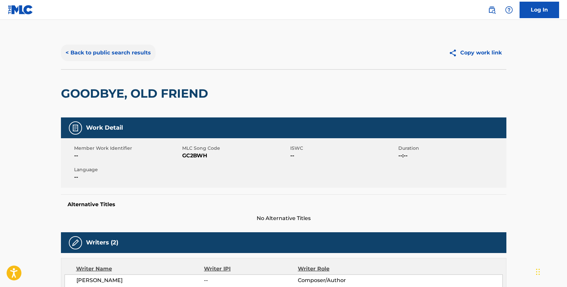
click at [88, 49] on button "< Back to public search results" at bounding box center [108, 52] width 95 height 16
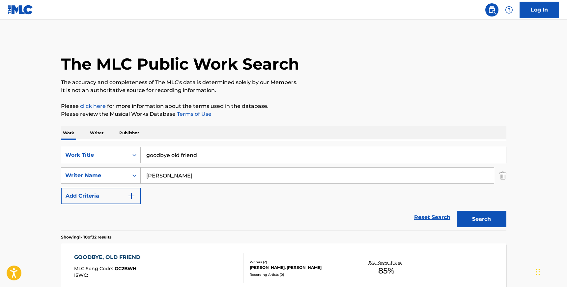
scroll to position [95, 0]
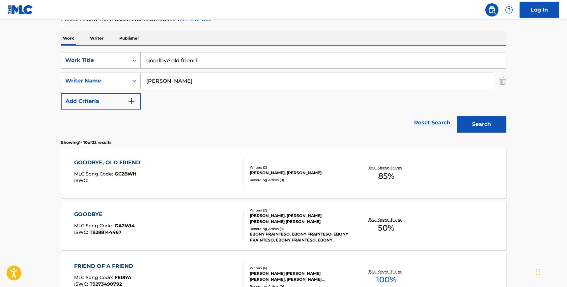
click at [165, 79] on input "[PERSON_NAME]" at bounding box center [317, 81] width 353 height 16
paste input "[PERSON_NAME]"
type input "[PERSON_NAME]"
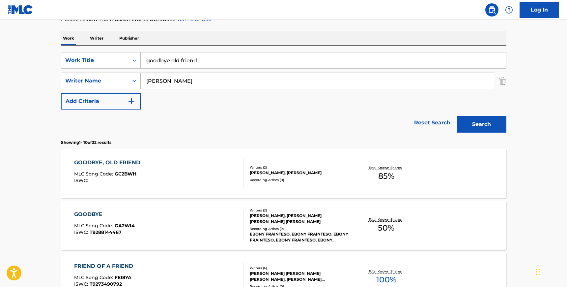
click at [163, 62] on input "goodbye old friend" at bounding box center [323, 60] width 365 height 16
type input "grave"
click at [457, 116] on button "Search" at bounding box center [481, 124] width 49 height 16
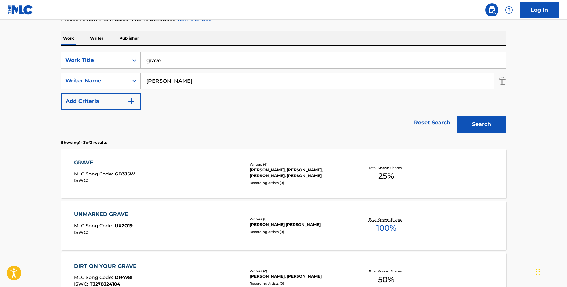
click at [201, 171] on div "GRAVE MLC Song Code : GB3J5W ISWC :" at bounding box center [158, 173] width 169 height 30
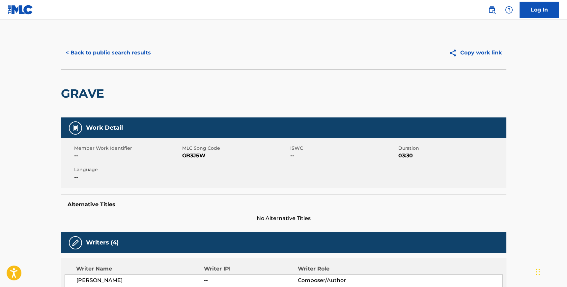
click at [201, 171] on div "Member Work Identifier -- MLC Song Code GB3J5W ISWC -- Duration 03:30 Language …" at bounding box center [283, 162] width 445 height 49
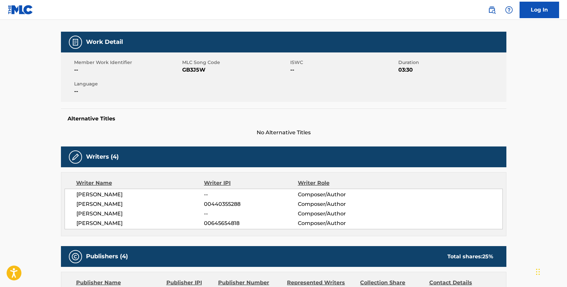
scroll to position [90, 0]
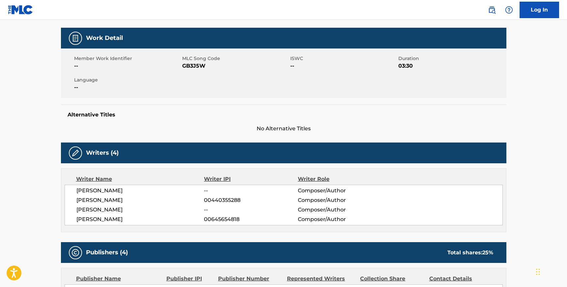
click at [191, 66] on span "GB3J5W" at bounding box center [235, 66] width 106 height 8
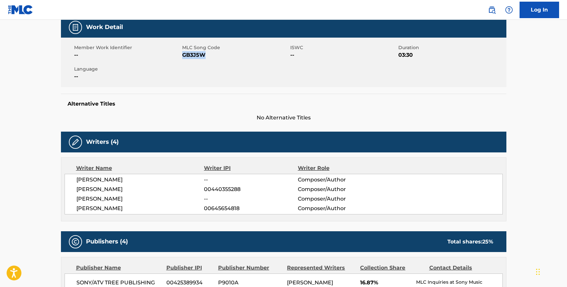
scroll to position [104, 0]
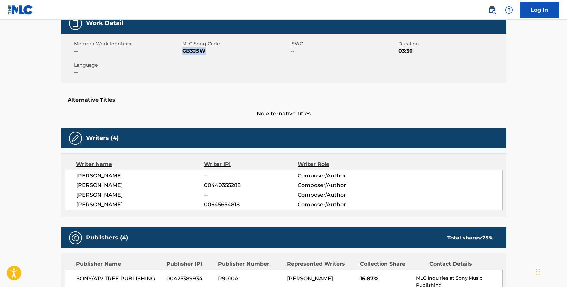
drag, startPoint x: 160, startPoint y: 204, endPoint x: 75, endPoint y: 173, distance: 90.3
click at [75, 173] on div "[PERSON_NAME] -- Composer/Author [PERSON_NAME] 00440355288 Composer/Author [PER…" at bounding box center [284, 190] width 438 height 41
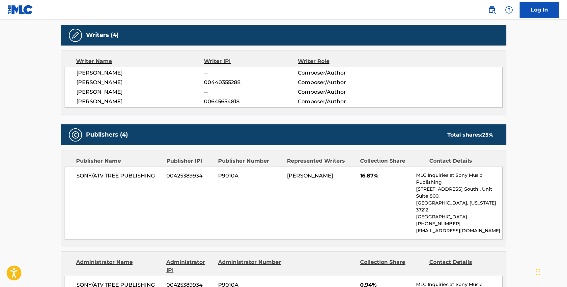
scroll to position [210, 0]
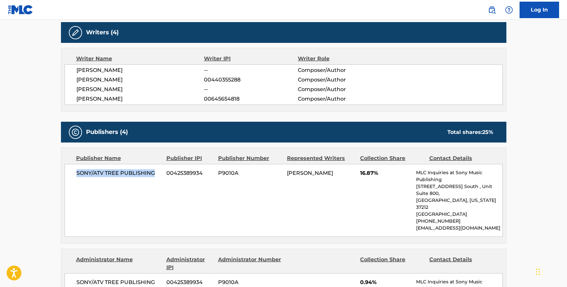
drag, startPoint x: 155, startPoint y: 173, endPoint x: 74, endPoint y: 172, distance: 81.4
click at [74, 172] on div "SONY/ATV TREE PUBLISHING 00425389934 P9010A [PERSON_NAME] 16.87% MLC Inquiries …" at bounding box center [284, 200] width 438 height 73
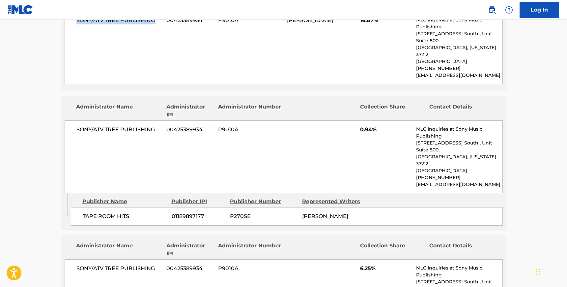
scroll to position [365, 0]
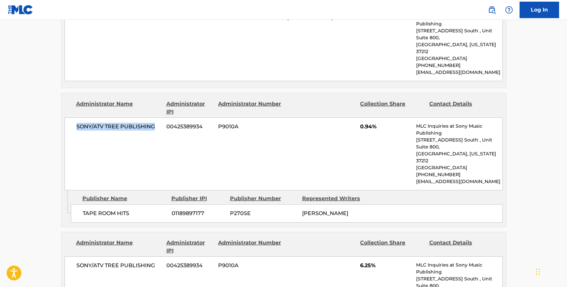
drag, startPoint x: 154, startPoint y: 115, endPoint x: 76, endPoint y: 111, distance: 78.8
click at [76, 123] on span "SONY/ATV TREE PUBLISHING" at bounding box center [118, 127] width 85 height 8
drag, startPoint x: 132, startPoint y: 184, endPoint x: 83, endPoint y: 185, distance: 49.1
click at [83, 209] on span "TAPE ROOM HITS" at bounding box center [125, 213] width 84 height 8
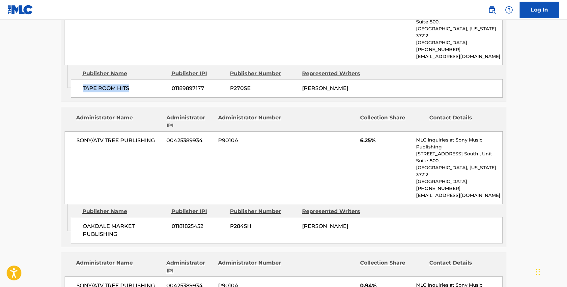
scroll to position [495, 0]
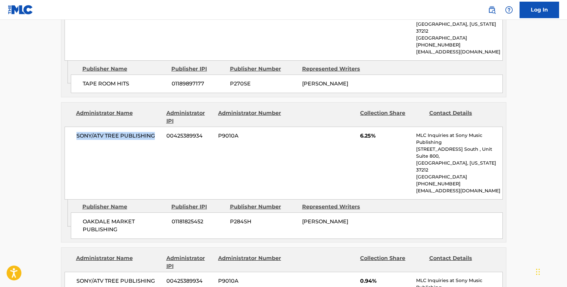
drag, startPoint x: 154, startPoint y: 115, endPoint x: 69, endPoint y: 115, distance: 85.6
click at [69, 126] on div "SONY/ATV TREE PUBLISHING 00425389934 P9010A 6.25% MLC Inquiries at Sony Music P…" at bounding box center [284, 162] width 438 height 73
drag, startPoint x: 121, startPoint y: 193, endPoint x: 81, endPoint y: 184, distance: 41.2
click at [81, 212] on div "OAKDALE MARKET PUBLISHING 01181825452 P284SH [PERSON_NAME]" at bounding box center [287, 225] width 432 height 26
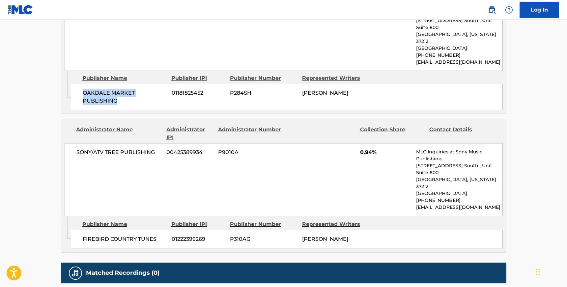
scroll to position [631, 0]
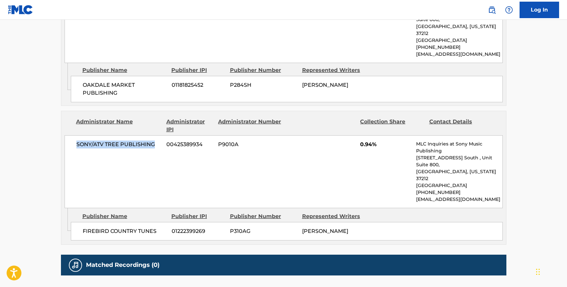
drag, startPoint x: 157, startPoint y: 107, endPoint x: 71, endPoint y: 106, distance: 86.3
click at [71, 135] on div "SONY/ATV TREE PUBLISHING 00425389934 P9010A 0.94% MLC Inquiries at Sony Music P…" at bounding box center [284, 171] width 438 height 73
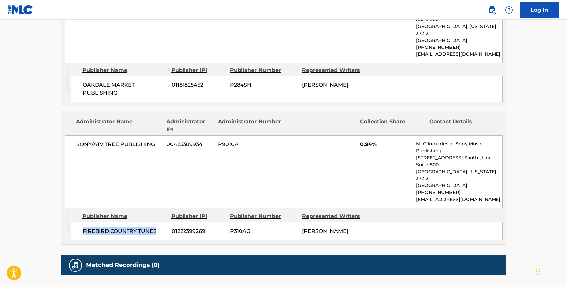
drag, startPoint x: 158, startPoint y: 182, endPoint x: 83, endPoint y: 174, distance: 75.2
click at [83, 222] on div "FIREBIRD COUNTRY TUNES 01222399269 P310AG [PERSON_NAME]" at bounding box center [287, 231] width 432 height 18
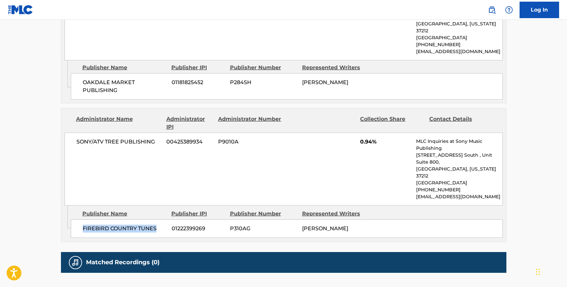
scroll to position [637, 0]
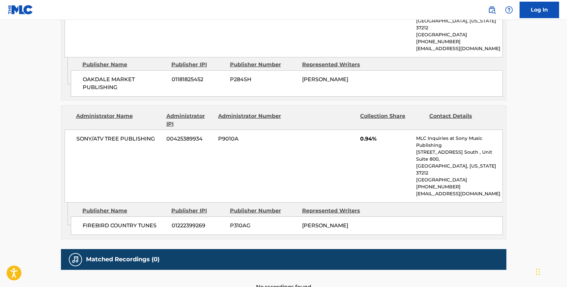
click at [247, 61] on div "Publisher Number" at bounding box center [263, 65] width 67 height 8
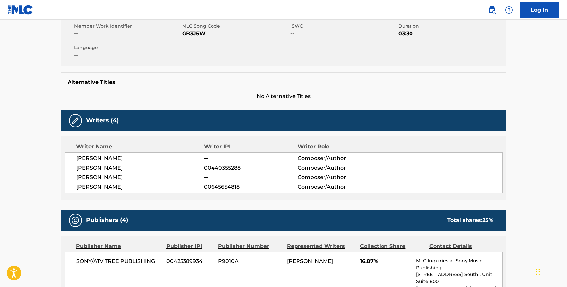
scroll to position [0, 0]
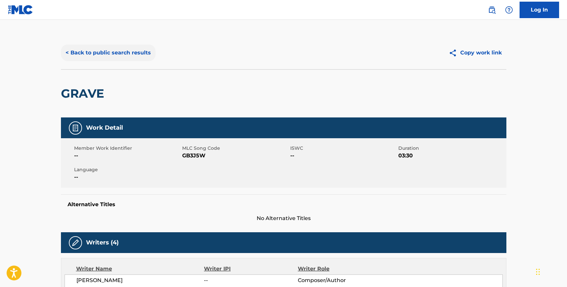
click at [114, 52] on button "< Back to public search results" at bounding box center [108, 52] width 95 height 16
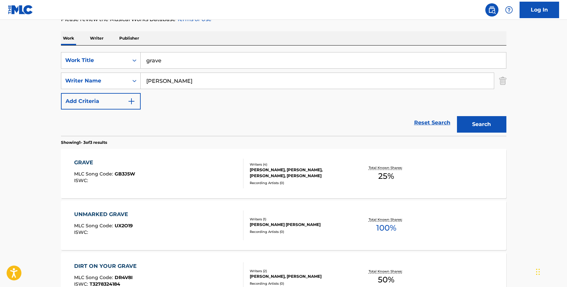
click at [176, 82] on input "[PERSON_NAME]" at bounding box center [317, 81] width 353 height 16
paste input "[PERSON_NAME]"
type input "[PERSON_NAME]"
click at [175, 65] on input "grave" at bounding box center [323, 60] width 365 height 16
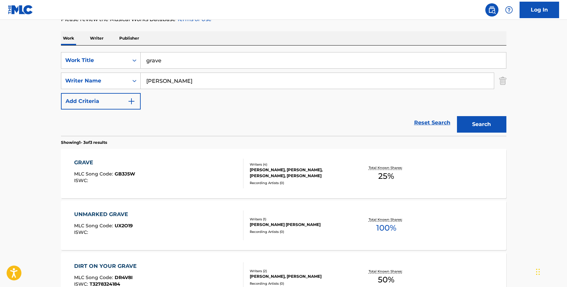
click at [175, 65] on input "grave" at bounding box center [323, 60] width 365 height 16
type input "bleed"
click at [457, 116] on button "Search" at bounding box center [481, 124] width 49 height 16
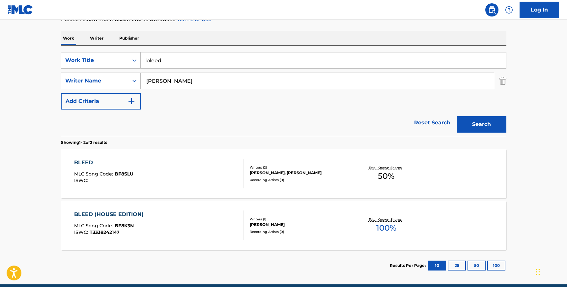
click at [211, 178] on div "BLEED MLC Song Code : BF8SLU ISWC :" at bounding box center [158, 173] width 169 height 30
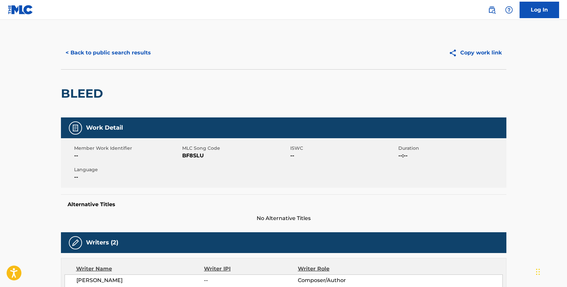
click at [191, 152] on span "BF8SLU" at bounding box center [235, 156] width 106 height 8
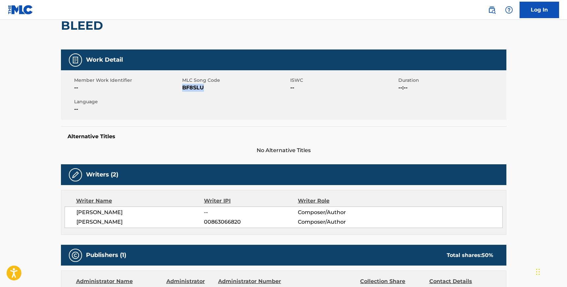
scroll to position [82, 0]
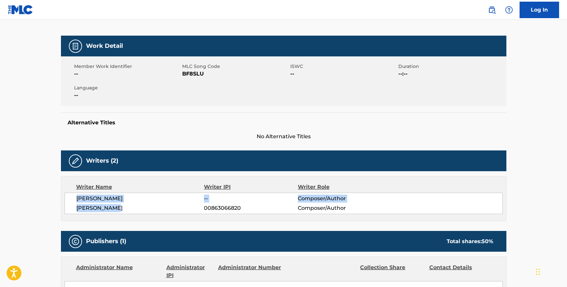
drag, startPoint x: 117, startPoint y: 208, endPoint x: 76, endPoint y: 195, distance: 42.4
click at [76, 195] on div "[PERSON_NAME] -- Composer/Author [PERSON_NAME] 00863066820 Composer/Author" at bounding box center [284, 202] width 438 height 21
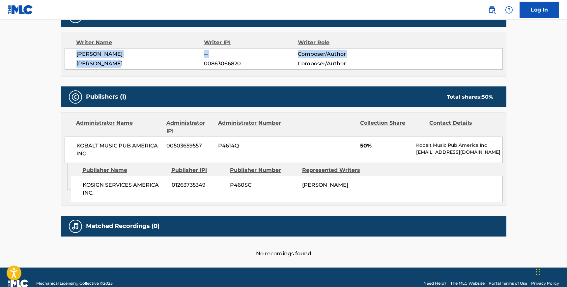
scroll to position [231, 0]
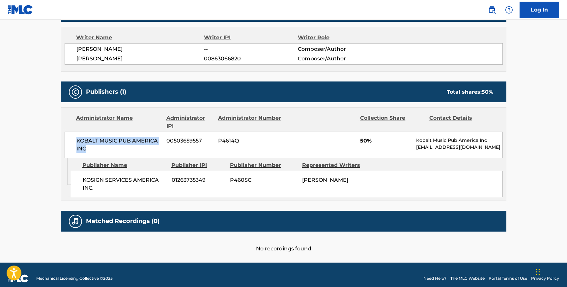
drag, startPoint x: 87, startPoint y: 148, endPoint x: 75, endPoint y: 144, distance: 12.5
click at [75, 144] on div "KOBALT MUSIC PUB AMERICA INC 00503659557 P4614Q 50% Kobalt Music Pub America In…" at bounding box center [284, 144] width 438 height 26
drag, startPoint x: 97, startPoint y: 189, endPoint x: 82, endPoint y: 179, distance: 17.7
click at [82, 179] on div "KOSIGN SERVICES AMERICA INC. 01263735349 P460SC [PERSON_NAME]" at bounding box center [287, 184] width 432 height 26
drag, startPoint x: 99, startPoint y: 58, endPoint x: 118, endPoint y: 58, distance: 19.1
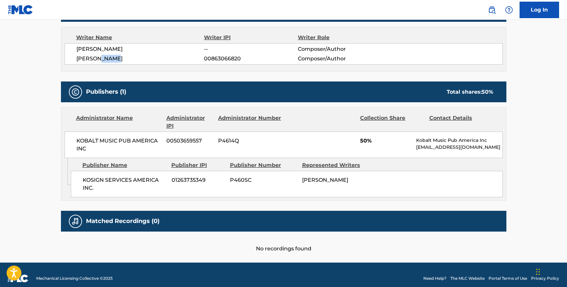
click at [118, 58] on span "[PERSON_NAME]" at bounding box center [140, 59] width 128 height 8
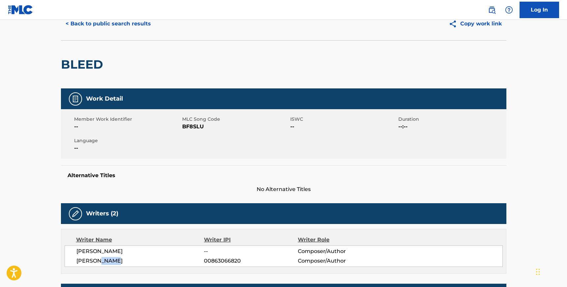
scroll to position [0, 0]
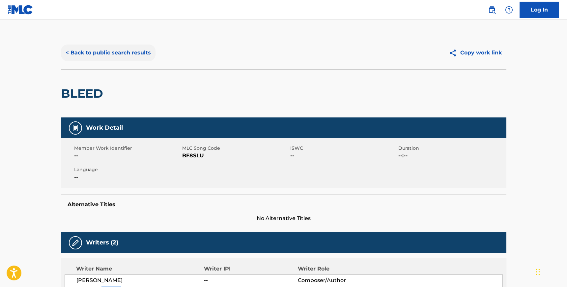
click at [71, 56] on button "< Back to public search results" at bounding box center [108, 52] width 95 height 16
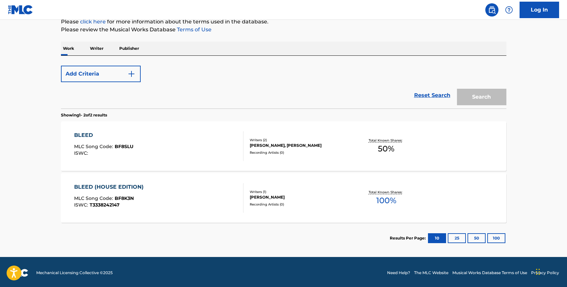
scroll to position [84, 0]
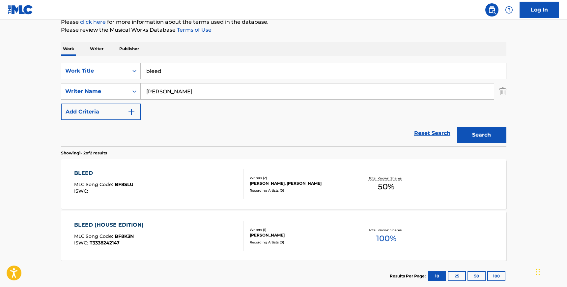
click at [184, 75] on input "bleed" at bounding box center [323, 71] width 365 height 16
type input "somewhere over [GEOGRAPHIC_DATA]"
click at [184, 90] on input "[PERSON_NAME]" at bounding box center [317, 91] width 353 height 16
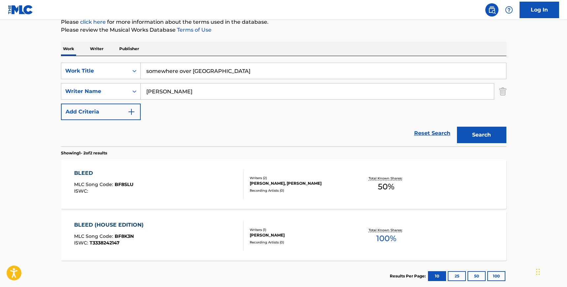
type input "[PERSON_NAME]"
click at [457, 126] on button "Search" at bounding box center [481, 134] width 49 height 16
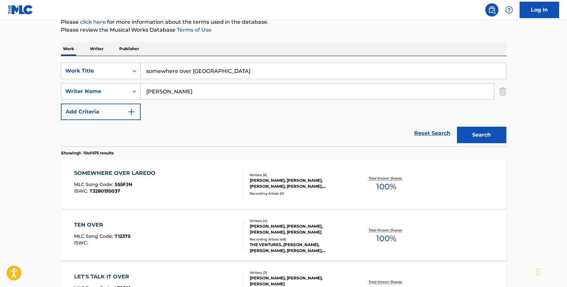
click at [142, 193] on div "ISWC : T3280195037" at bounding box center [116, 190] width 85 height 5
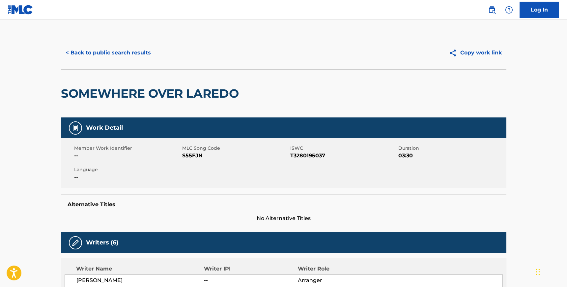
click at [194, 156] on span "S55FJN" at bounding box center [235, 156] width 106 height 8
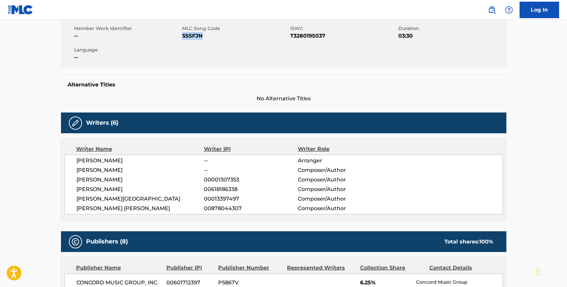
scroll to position [126, 0]
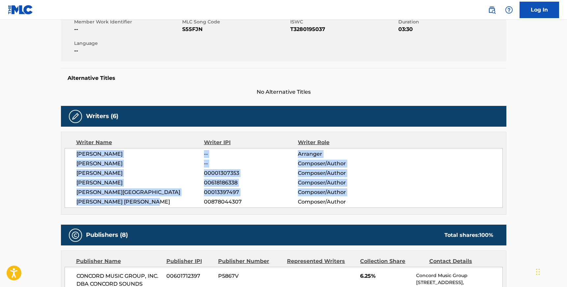
drag, startPoint x: 161, startPoint y: 203, endPoint x: 77, endPoint y: 153, distance: 97.5
click at [77, 153] on div "[PERSON_NAME] -- Arranger [PERSON_NAME] -- Composer/Author [PERSON_NAME] 000013…" at bounding box center [284, 178] width 438 height 60
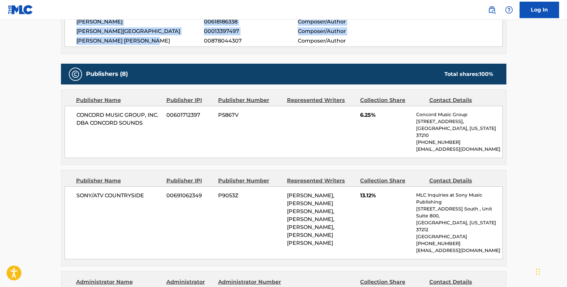
scroll to position [292, 0]
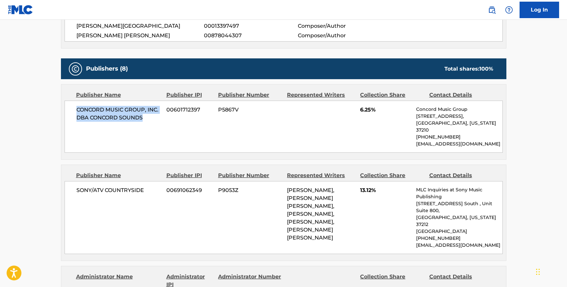
drag, startPoint x: 144, startPoint y: 116, endPoint x: 74, endPoint y: 111, distance: 70.0
click at [74, 111] on div "CONCORD MUSIC GROUP, INC. DBA CONCORD SOUNDS 00601712397 P5867V 6.25% Concord M…" at bounding box center [284, 126] width 438 height 52
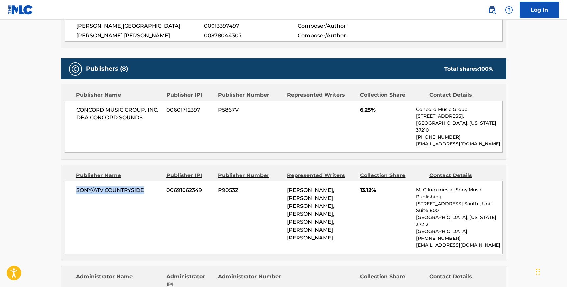
drag, startPoint x: 145, startPoint y: 184, endPoint x: 69, endPoint y: 184, distance: 76.4
click at [69, 184] on div "SONY/ATV COUNTRYSIDE 00691062349 P9053Z [PERSON_NAME], [PERSON_NAME] [PERSON_NA…" at bounding box center [284, 217] width 438 height 73
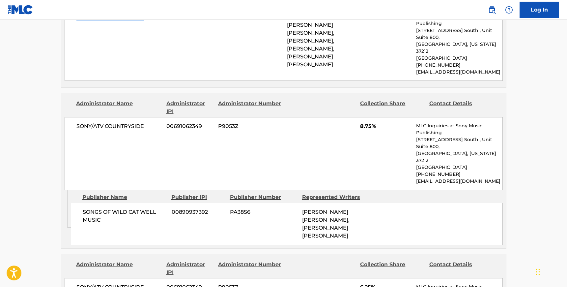
scroll to position [471, 0]
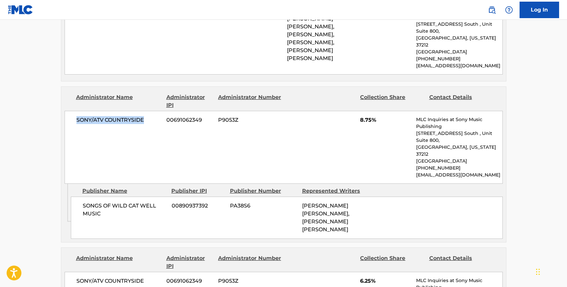
drag, startPoint x: 145, startPoint y: 102, endPoint x: 77, endPoint y: 100, distance: 68.2
click at [77, 111] on div "SONY/ATV COUNTRYSIDE 00691062349 P9053Z 8.75% MLC Inquiries at Sony Music Publi…" at bounding box center [284, 147] width 438 height 73
drag, startPoint x: 104, startPoint y: 178, endPoint x: 101, endPoint y: 180, distance: 4.0
click at [101, 202] on span "SONGS OF WILD CAT WELL MUSIC" at bounding box center [125, 210] width 84 height 16
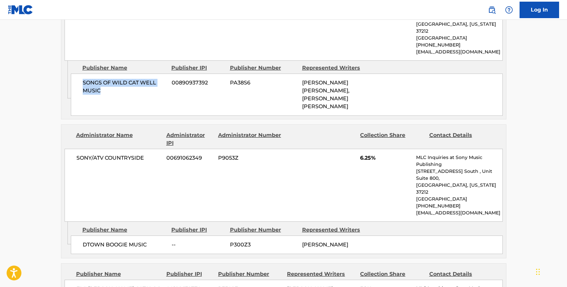
scroll to position [606, 0]
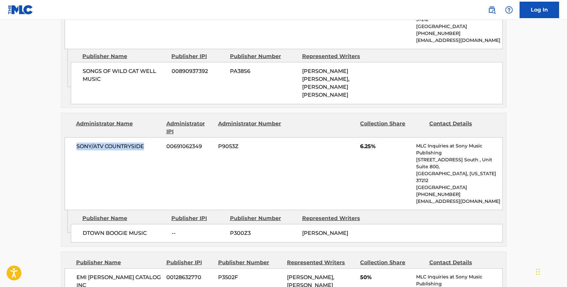
drag, startPoint x: 146, startPoint y: 104, endPoint x: 47, endPoint y: 98, distance: 99.0
click at [47, 98] on main "< Back to public search results Copy work link SOMEWHERE OVER LAREDO Work Detai…" at bounding box center [283, 115] width 567 height 1403
drag, startPoint x: 150, startPoint y: 174, endPoint x: 81, endPoint y: 175, distance: 69.5
click at [81, 224] on div "DTOWN BOOGIE MUSIC -- P300Z3 [PERSON_NAME]" at bounding box center [287, 233] width 432 height 18
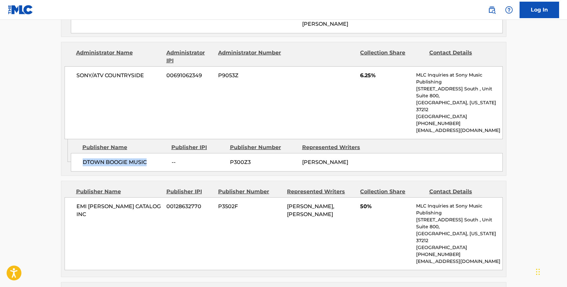
scroll to position [678, 0]
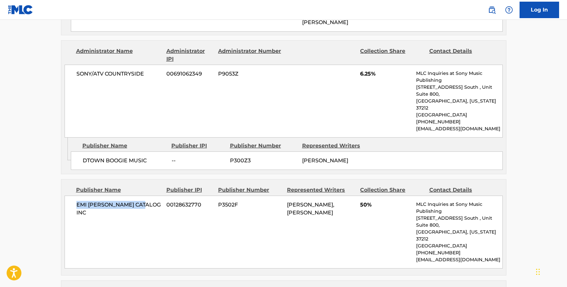
drag, startPoint x: 143, startPoint y: 146, endPoint x: 76, endPoint y: 144, distance: 66.6
click at [76, 201] on span "EMI [PERSON_NAME] CATALOG INC" at bounding box center [118, 209] width 85 height 16
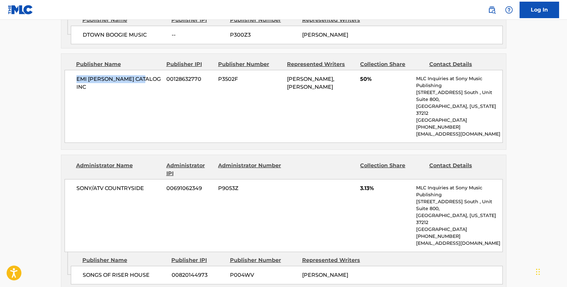
scroll to position [818, 0]
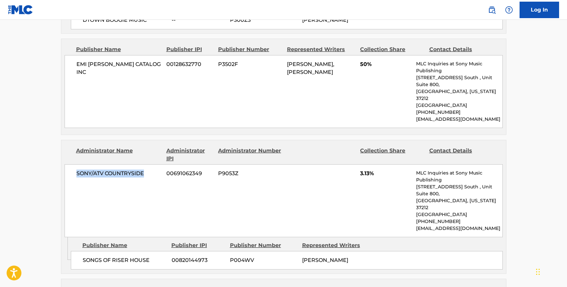
drag, startPoint x: 144, startPoint y: 101, endPoint x: 75, endPoint y: 97, distance: 69.6
click at [75, 164] on div "SONY/ATV COUNTRYSIDE 00691062349 P9053Z 3.13% MLC Inquiries at Sony Music Publi…" at bounding box center [284, 200] width 438 height 73
drag, startPoint x: 151, startPoint y: 175, endPoint x: 81, endPoint y: 172, distance: 70.2
click at [81, 251] on div "SONGS OF RISER HOUSE 00820144973 P004WV [PERSON_NAME]" at bounding box center [287, 260] width 432 height 18
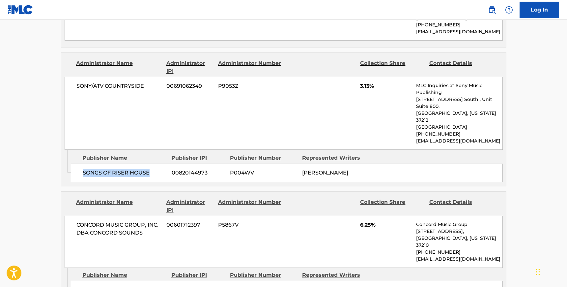
scroll to position [918, 0]
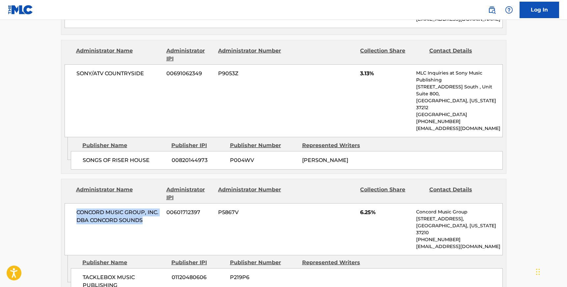
drag, startPoint x: 147, startPoint y: 137, endPoint x: 72, endPoint y: 121, distance: 76.5
click at [72, 203] on div "CONCORD MUSIC GROUP, INC. DBA CONCORD SOUNDS 00601712397 P5867V 6.25% Concord M…" at bounding box center [284, 229] width 438 height 52
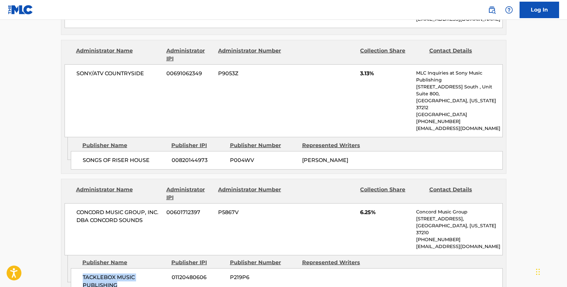
drag, startPoint x: 120, startPoint y: 190, endPoint x: 82, endPoint y: 184, distance: 39.1
click at [82, 268] on div "TACKLEBOX MUSIC PUBLISHING 01120480606 P219P6" at bounding box center [287, 281] width 432 height 26
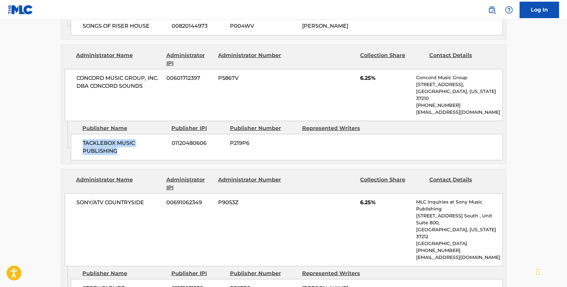
scroll to position [1053, 0]
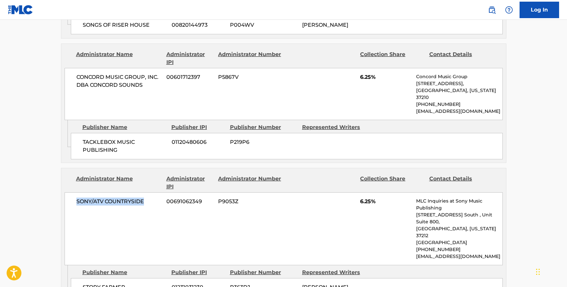
drag, startPoint x: 145, startPoint y: 106, endPoint x: 74, endPoint y: 102, distance: 70.9
click at [74, 192] on div "SONY/ATV COUNTRYSIDE 00691062349 P9053Z 6.25% MLC Inquiries at Sony Music Publi…" at bounding box center [284, 228] width 438 height 73
drag, startPoint x: 125, startPoint y: 177, endPoint x: 80, endPoint y: 176, distance: 45.1
click at [80, 278] on div "STORY FARMER 01231031230 P363DJ [PERSON_NAME], [PERSON_NAME]" at bounding box center [287, 291] width 432 height 26
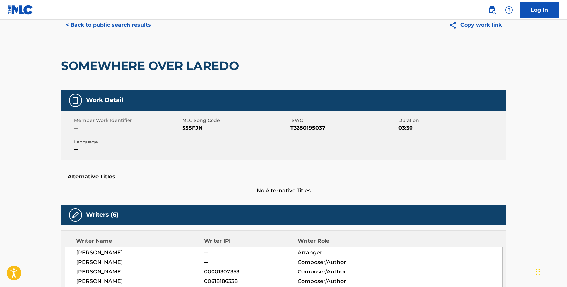
scroll to position [0, 0]
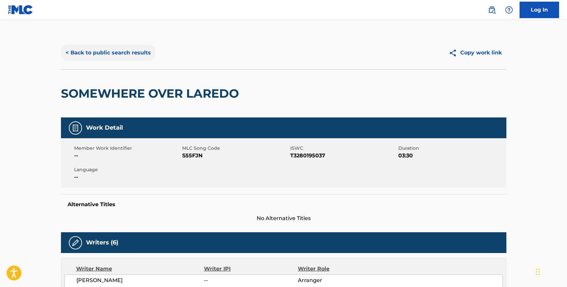
click at [86, 50] on button "< Back to public search results" at bounding box center [108, 52] width 95 height 16
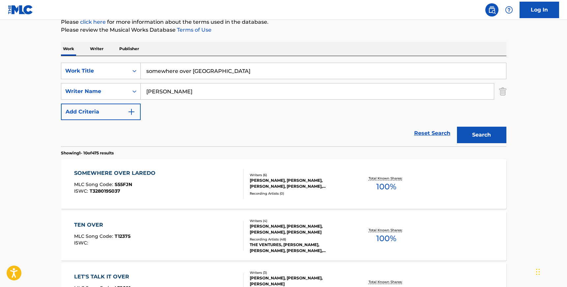
click at [168, 97] on input "[PERSON_NAME]" at bounding box center [317, 91] width 353 height 16
paste input "[PERSON_NAME]"
type input "[PERSON_NAME]"
click at [175, 73] on input "somewhere over [GEOGRAPHIC_DATA]" at bounding box center [323, 71] width 365 height 16
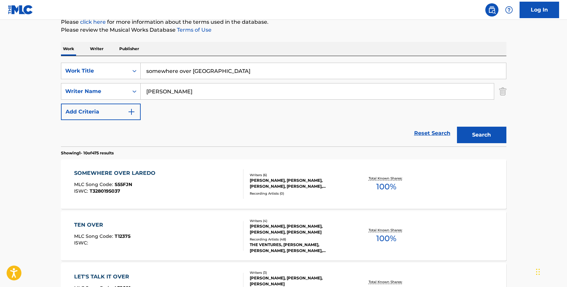
click at [175, 73] on input "somewhere over [GEOGRAPHIC_DATA]" at bounding box center [323, 71] width 365 height 16
type input "el [PERSON_NAME]"
click at [457, 126] on button "Search" at bounding box center [481, 134] width 49 height 16
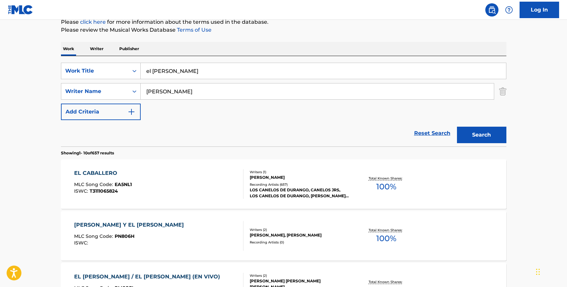
click at [163, 180] on div "EL [PERSON_NAME] MLC Song Code : EA5NL1 ISWC : T3111065824" at bounding box center [158, 184] width 169 height 30
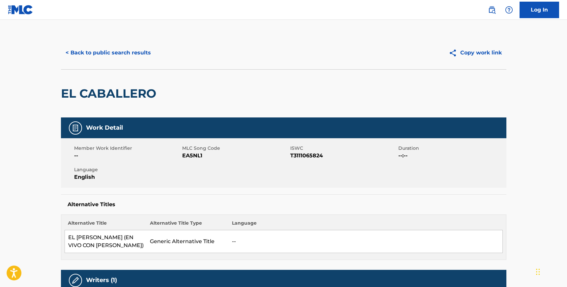
click at [196, 156] on span "EA5NL1" at bounding box center [235, 156] width 106 height 8
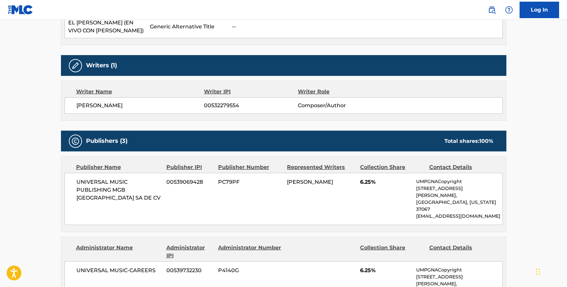
scroll to position [215, 0]
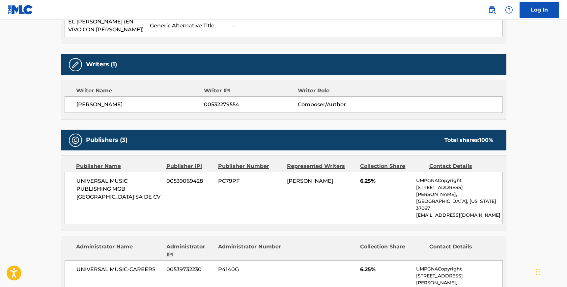
drag, startPoint x: 141, startPoint y: 105, endPoint x: 71, endPoint y: 103, distance: 69.8
click at [71, 103] on div "[PERSON_NAME] 00532279554 Composer/Author" at bounding box center [284, 104] width 438 height 16
drag, startPoint x: 95, startPoint y: 195, endPoint x: 78, endPoint y: 182, distance: 21.4
click at [78, 182] on span "UNIVERSAL MUSIC PUBLISHING MGB [GEOGRAPHIC_DATA] SA DE CV" at bounding box center [118, 189] width 85 height 24
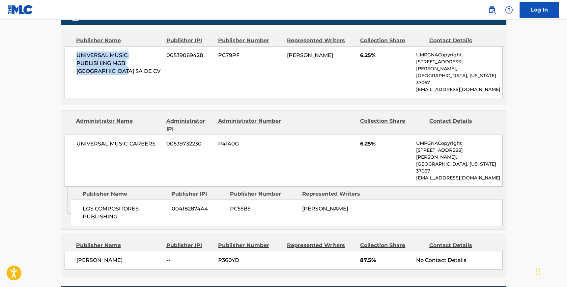
scroll to position [341, 0]
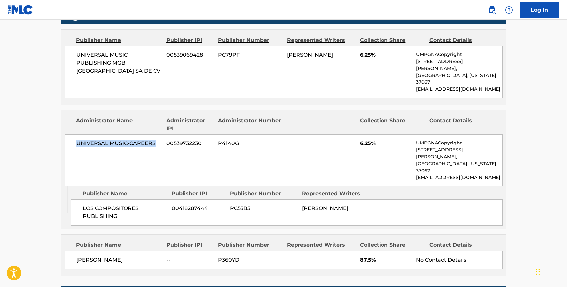
drag, startPoint x: 157, startPoint y: 130, endPoint x: 74, endPoint y: 129, distance: 83.0
click at [74, 134] on div "UNIVERSAL MUSIC-CAREERS 00539732230 P4140G 6.25% UMPGNACopyright [STREET_ADDRES…" at bounding box center [284, 160] width 438 height 52
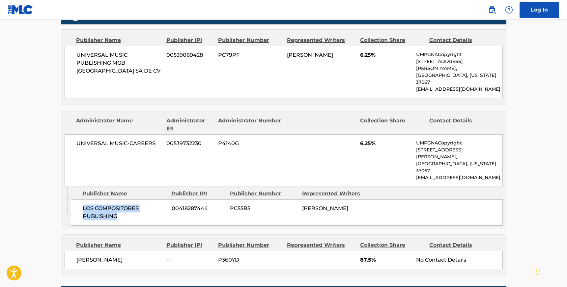
drag, startPoint x: 122, startPoint y: 190, endPoint x: 81, endPoint y: 175, distance: 43.5
click at [81, 199] on div "LOS COMPOSITORES PUBLISHING 00418287444 PC55B5 [PERSON_NAME]" at bounding box center [287, 212] width 432 height 26
drag, startPoint x: 143, startPoint y: 233, endPoint x: 74, endPoint y: 230, distance: 69.6
click at [74, 250] on div "[PERSON_NAME] -- P360YD 87.5% No Contact Details" at bounding box center [284, 259] width 438 height 18
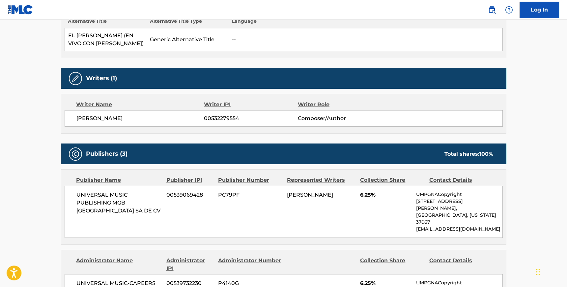
scroll to position [184, 0]
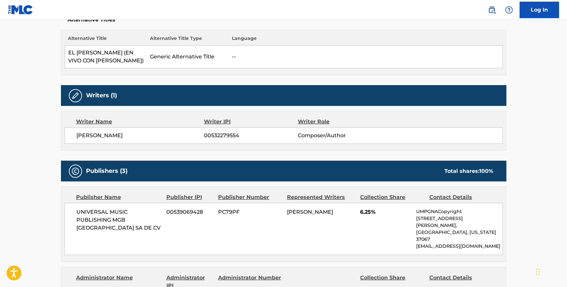
drag, startPoint x: 92, startPoint y: 135, endPoint x: 123, endPoint y: 136, distance: 30.3
click at [123, 136] on span "[PERSON_NAME]" at bounding box center [140, 135] width 128 height 8
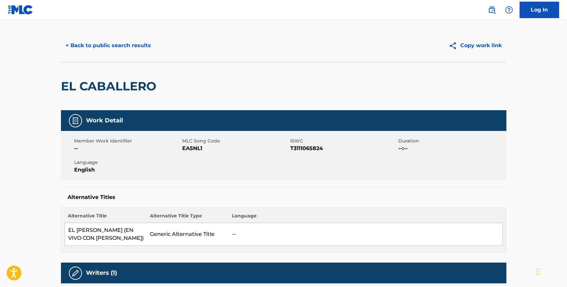
scroll to position [0, 0]
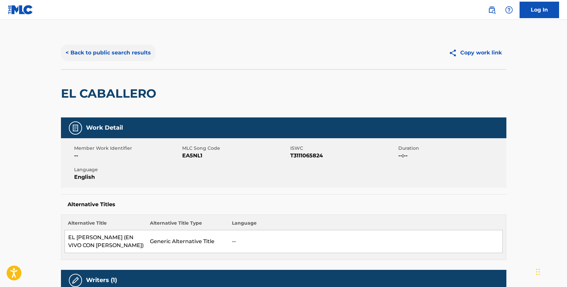
click at [97, 46] on button "< Back to public search results" at bounding box center [108, 52] width 95 height 16
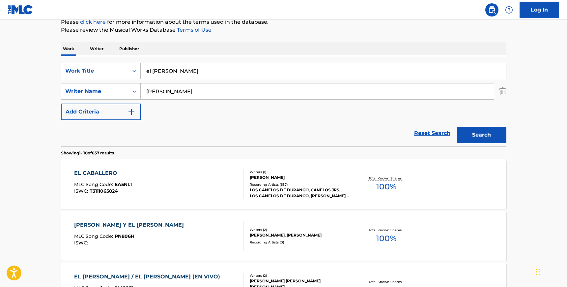
click at [190, 87] on input "[PERSON_NAME]" at bounding box center [317, 91] width 353 height 16
paste input "Straprans"
type input "Straprans"
click at [177, 72] on input "el [PERSON_NAME]" at bounding box center [323, 71] width 365 height 16
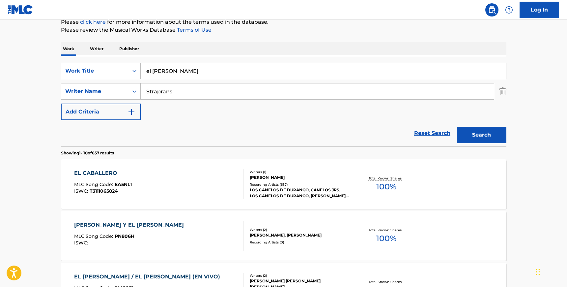
click at [177, 72] on input "el [PERSON_NAME]" at bounding box center [323, 71] width 365 height 16
type input "mad"
click at [457, 126] on button "Search" at bounding box center [481, 134] width 49 height 16
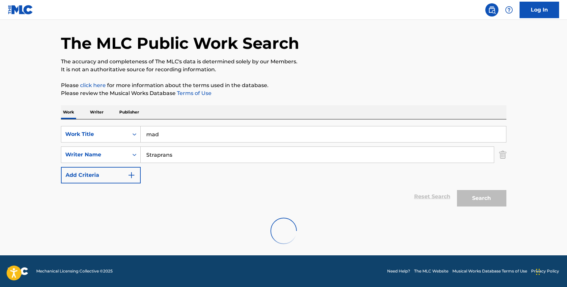
scroll to position [0, 0]
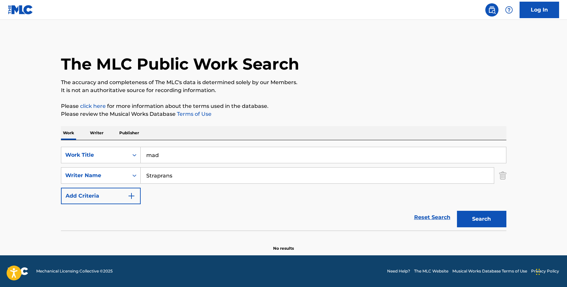
click at [159, 172] on input "Straprans" at bounding box center [317, 175] width 353 height 16
paste input "Garrix"
click at [457, 210] on button "Search" at bounding box center [481, 218] width 49 height 16
click at [156, 180] on input "Garrix" at bounding box center [317, 175] width 353 height 16
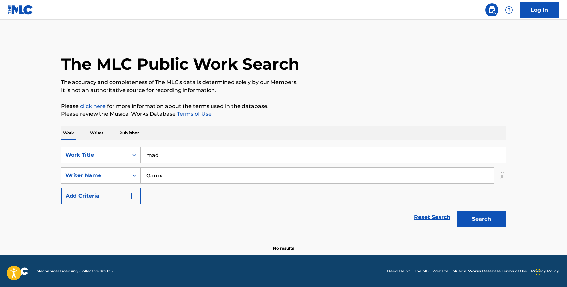
click at [156, 180] on input "Garrix" at bounding box center [317, 175] width 353 height 16
paste input "Rindborg"
type input "Rindborg"
click at [484, 224] on button "Search" at bounding box center [481, 218] width 49 height 16
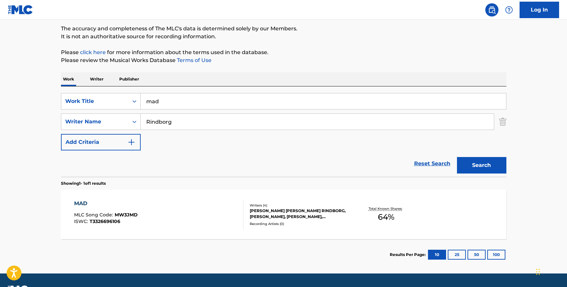
scroll to position [54, 0]
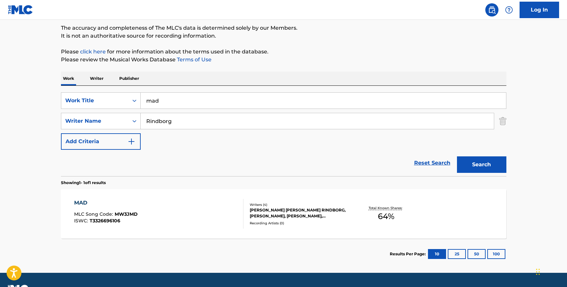
click at [313, 234] on div "MAD MLC Song Code : MW3JMD ISWC : T3326696106 Writers ( 4 ) [PERSON_NAME] [PERS…" at bounding box center [283, 213] width 445 height 49
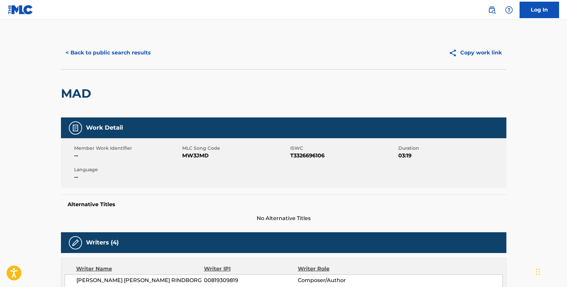
click at [191, 157] on span "MW3JMD" at bounding box center [235, 156] width 106 height 8
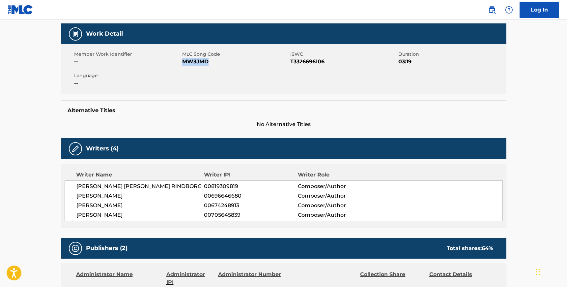
scroll to position [99, 0]
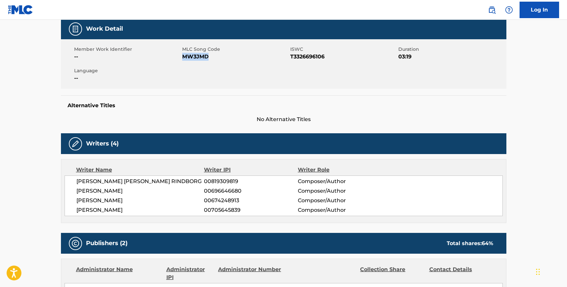
drag, startPoint x: 77, startPoint y: 182, endPoint x: 140, endPoint y: 207, distance: 67.2
click at [140, 207] on div "[PERSON_NAME] [PERSON_NAME] RINDBORG 00819309819 Composer/Author [PERSON_NAME] …" at bounding box center [284, 195] width 438 height 41
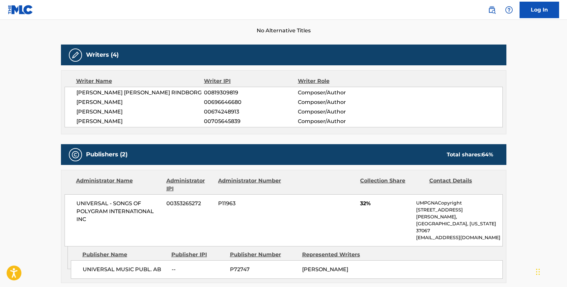
scroll to position [234, 0]
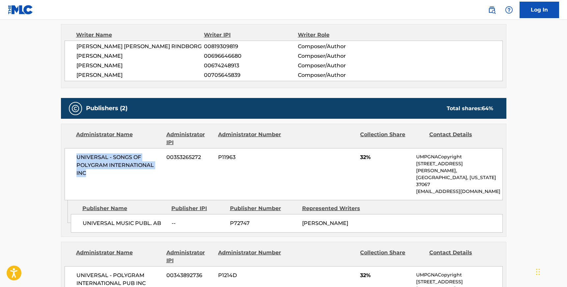
drag, startPoint x: 85, startPoint y: 174, endPoint x: 75, endPoint y: 154, distance: 21.7
click at [75, 154] on div "UNIVERSAL - SONGS OF POLYGRAM INTERNATIONAL INC 00353265272 P11963 32% UMPGNACo…" at bounding box center [284, 174] width 438 height 52
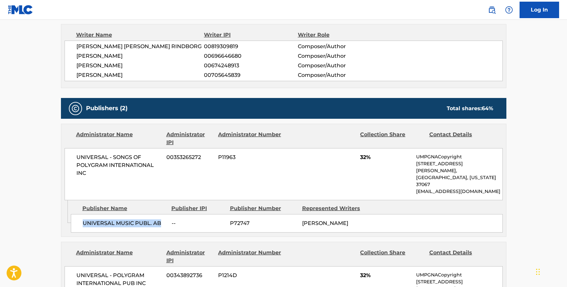
drag, startPoint x: 161, startPoint y: 207, endPoint x: 83, endPoint y: 207, distance: 77.7
click at [83, 219] on span "UNIVERSAL MUSIC PUBL. AB" at bounding box center [125, 223] width 84 height 8
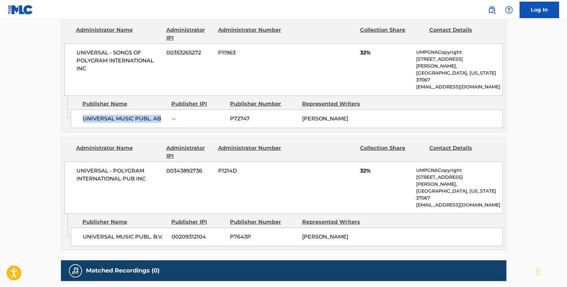
scroll to position [340, 0]
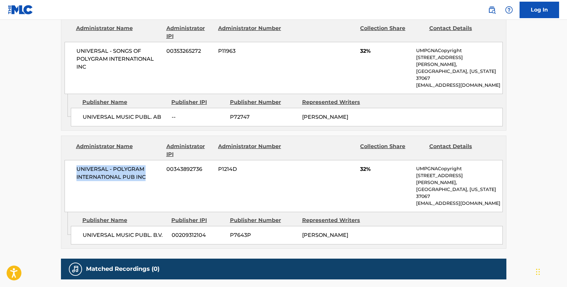
drag, startPoint x: 146, startPoint y: 162, endPoint x: 74, endPoint y: 153, distance: 72.7
click at [74, 160] on div "UNIVERSAL - POLYGRAM INTERNATIONAL PUB INC 00343892736 P1214D 32% UMPGNACopyrig…" at bounding box center [284, 186] width 438 height 52
drag, startPoint x: 163, startPoint y: 207, endPoint x: 82, endPoint y: 199, distance: 81.7
click at [82, 226] on div "UNIVERSAL MUSIC PUBL. B.V. 00209312104 P7643P [PERSON_NAME]" at bounding box center [287, 235] width 432 height 18
drag, startPoint x: 366, startPoint y: 207, endPoint x: 334, endPoint y: 207, distance: 31.6
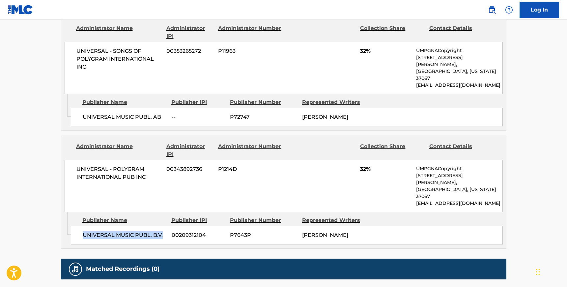
click at [334, 231] on div "[PERSON_NAME]" at bounding box center [335, 235] width 67 height 8
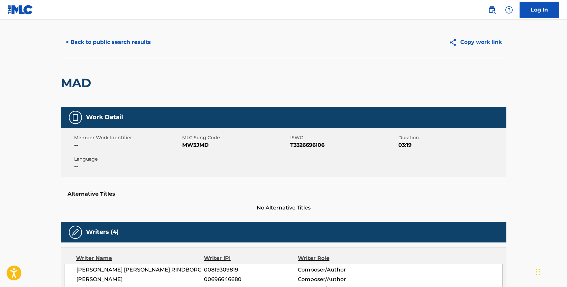
scroll to position [0, 0]
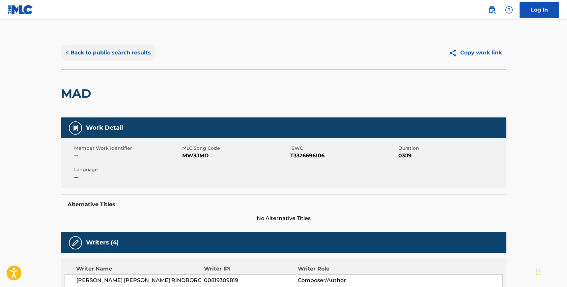
click at [121, 53] on button "< Back to public search results" at bounding box center [108, 52] width 95 height 16
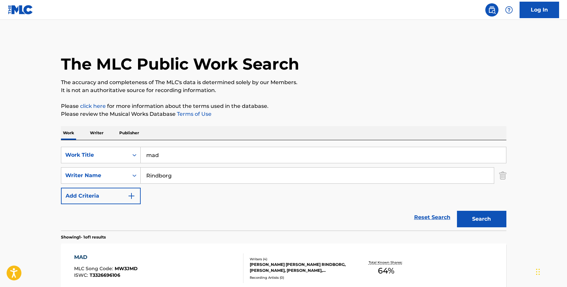
scroll to position [34, 0]
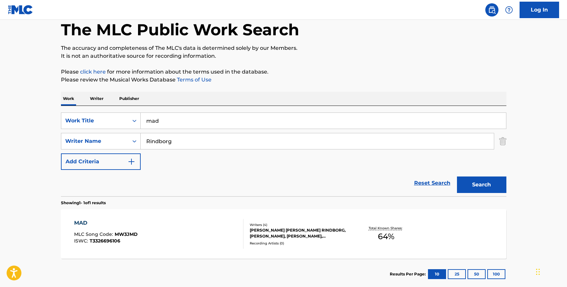
click at [160, 125] on input "mad" at bounding box center [323, 121] width 365 height 16
type input "sapphire"
click at [169, 145] on input "Rindborg" at bounding box center [317, 141] width 353 height 16
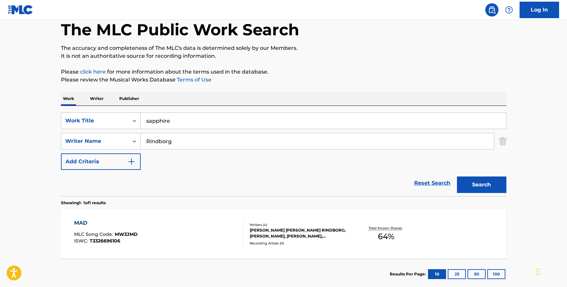
click at [169, 145] on input "Rindborg" at bounding box center [317, 141] width 353 height 16
type input "[PERSON_NAME]"
click at [457, 176] on button "Search" at bounding box center [481, 184] width 49 height 16
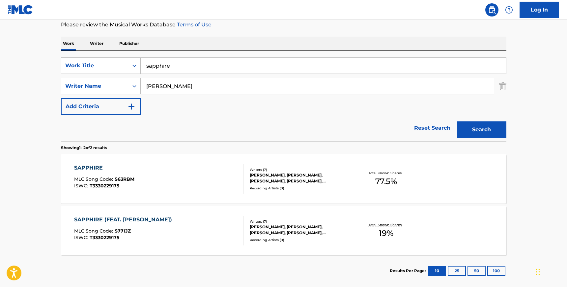
scroll to position [92, 0]
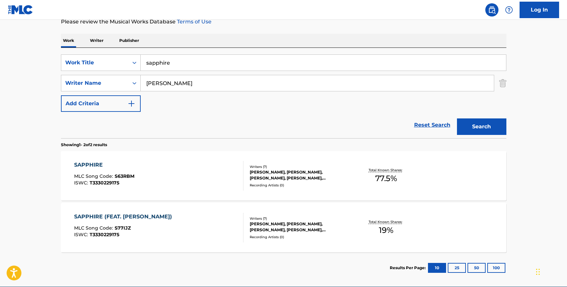
click at [196, 180] on div "SAPPHIRE MLC Song Code : S63RBM ISWC : T3330229175" at bounding box center [158, 176] width 169 height 30
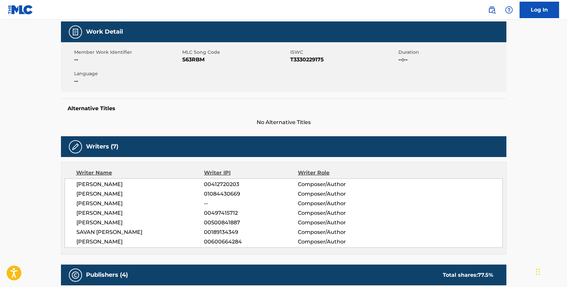
scroll to position [101, 0]
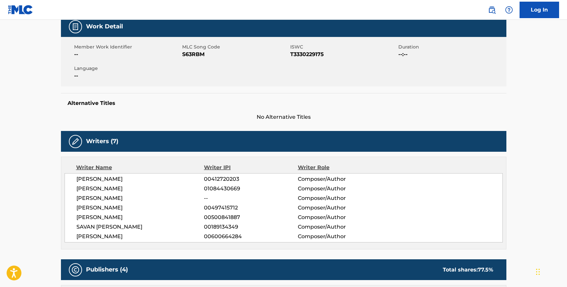
click at [191, 55] on span "S63RBM" at bounding box center [235, 54] width 106 height 8
drag, startPoint x: 171, startPoint y: 237, endPoint x: 75, endPoint y: 179, distance: 112.5
click at [75, 179] on div "[PERSON_NAME] 00412720203 Composer/Author [PERSON_NAME] 01084430669 Composer/Au…" at bounding box center [284, 207] width 438 height 69
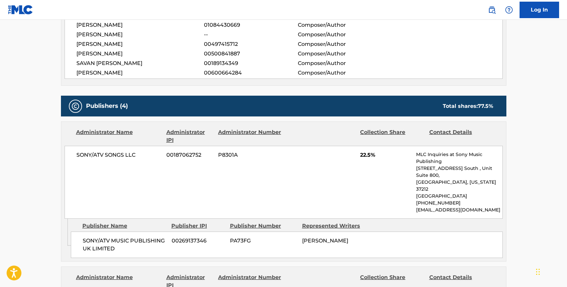
scroll to position [287, 0]
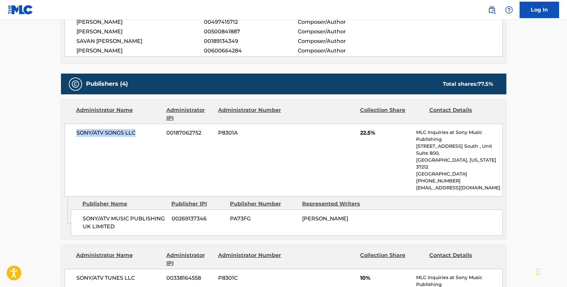
drag, startPoint x: 136, startPoint y: 134, endPoint x: 75, endPoint y: 134, distance: 60.9
click at [75, 134] on div "SONY/ATV SONGS LLC 00187062752 P8301A 22.5% MLC Inquiries at Sony Music Publish…" at bounding box center [284, 160] width 438 height 73
drag, startPoint x: 114, startPoint y: 213, endPoint x: 80, endPoint y: 202, distance: 35.8
click at [80, 209] on div "SONY/ATV MUSIC PUBLISHING UK LIMITED 00269137346 PA73FG [PERSON_NAME]" at bounding box center [287, 222] width 432 height 26
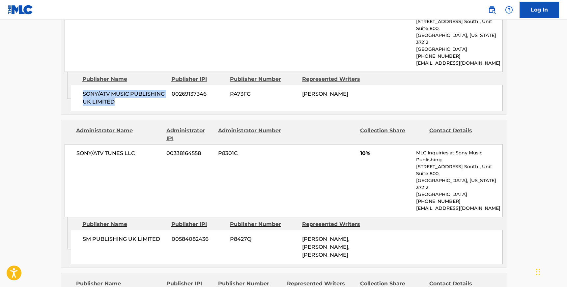
scroll to position [415, 0]
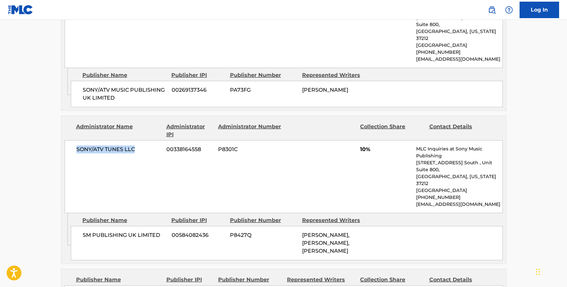
drag, startPoint x: 137, startPoint y: 134, endPoint x: 73, endPoint y: 134, distance: 63.9
click at [73, 140] on div "SONY/ATV TUNES LLC 00338164558 P8301C 10% MLC Inquiries at Sony Music Publishin…" at bounding box center [284, 176] width 438 height 73
drag, startPoint x: 161, startPoint y: 205, endPoint x: 81, endPoint y: 205, distance: 79.4
click at [81, 226] on div "SM PUBLISHING UK LIMITED 00584082436 P8427Q [PERSON_NAME], [PERSON_NAME], [PERS…" at bounding box center [287, 243] width 432 height 34
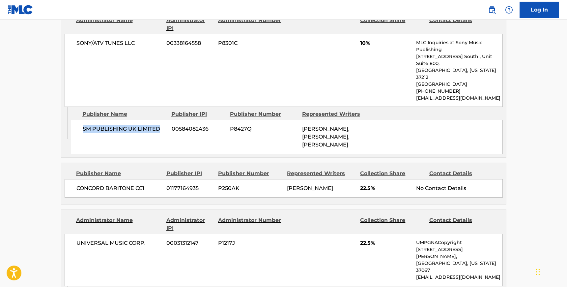
scroll to position [534, 0]
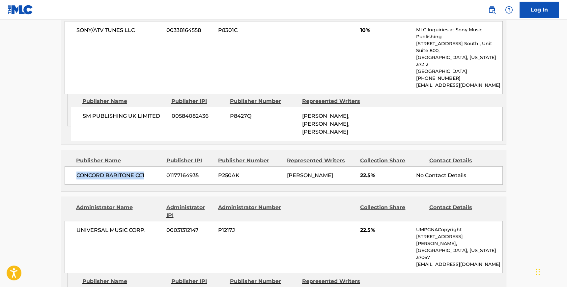
drag, startPoint x: 149, startPoint y: 137, endPoint x: 72, endPoint y: 140, distance: 76.4
click at [72, 166] on div "CONCORD BARITONE CC1 01177164935 P250AK [PERSON_NAME] 22.5% No Contact Details" at bounding box center [284, 175] width 438 height 18
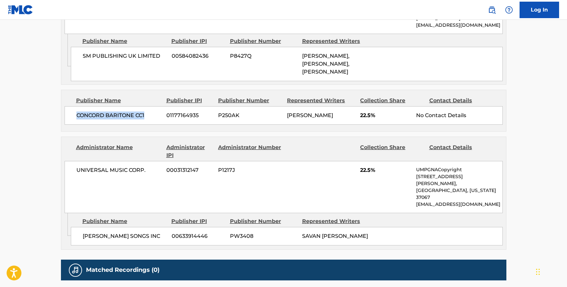
scroll to position [595, 0]
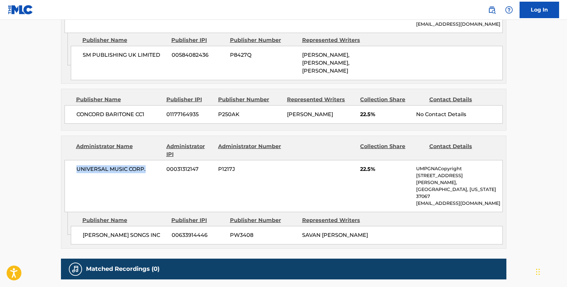
drag, startPoint x: 146, startPoint y: 133, endPoint x: 66, endPoint y: 131, distance: 80.1
click at [66, 160] on div "UNIVERSAL MUSIC CORP. 00031312147 P1217J 22.5% UMPGNACopyright [STREET_ADDRESS]…" at bounding box center [284, 186] width 438 height 52
drag, startPoint x: 82, startPoint y: 182, endPoint x: 147, endPoint y: 182, distance: 64.6
click at [147, 231] on span "[PERSON_NAME] SONGS INC" at bounding box center [125, 235] width 84 height 8
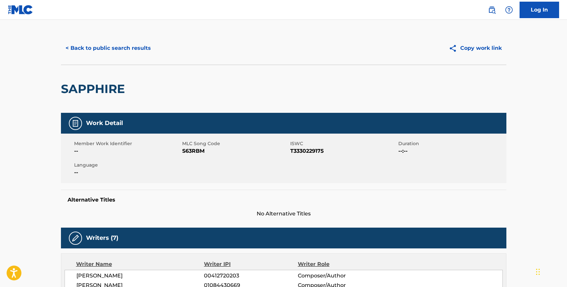
scroll to position [0, 0]
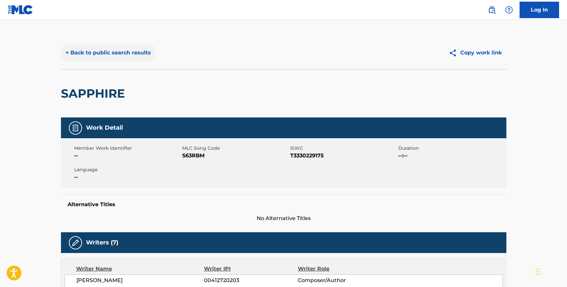
click at [111, 53] on button "< Back to public search results" at bounding box center [108, 52] width 95 height 16
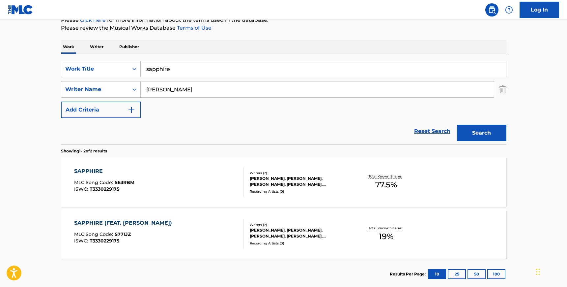
click at [172, 80] on div "SearchWithCriteriad4117451-00db-465c-8e6c-06e5f23512ea Work Title sapphire Sear…" at bounding box center [283, 89] width 445 height 57
click at [169, 85] on input "[PERSON_NAME]" at bounding box center [317, 89] width 353 height 16
paste input "Rondinele"
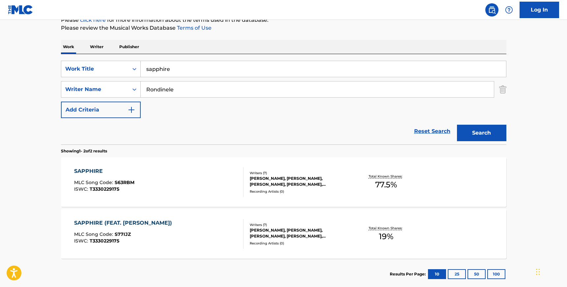
type input "Rondinele"
click at [167, 67] on input "sapphire" at bounding box center [323, 69] width 365 height 16
type input "nosso futuro"
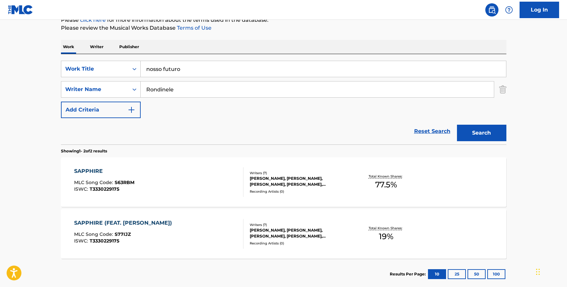
click at [457, 124] on button "Search" at bounding box center [481, 132] width 49 height 16
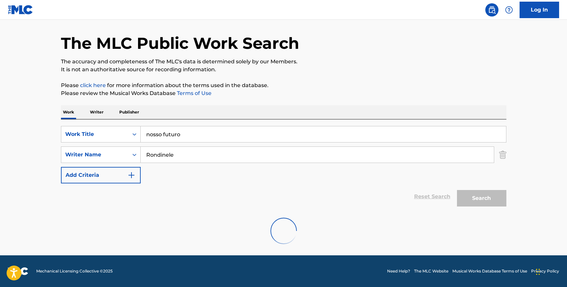
scroll to position [72, 0]
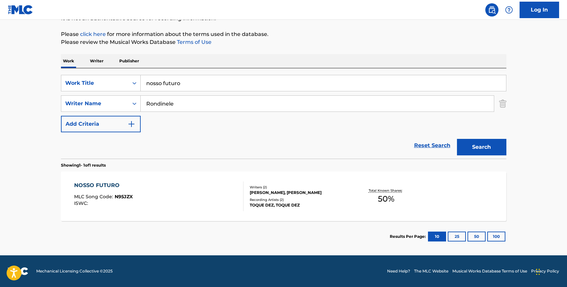
click at [212, 200] on div "NOSSO FUTURO MLC Song Code : N95JZX ISWC :" at bounding box center [158, 196] width 169 height 30
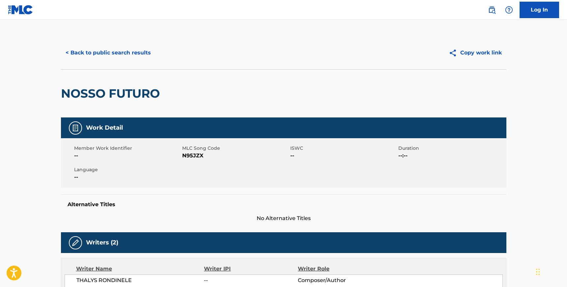
click at [196, 156] on span "N95JZX" at bounding box center [235, 156] width 106 height 8
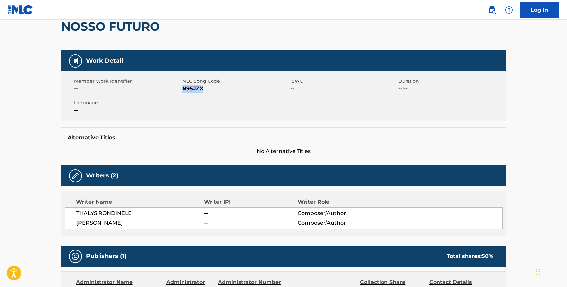
scroll to position [74, 0]
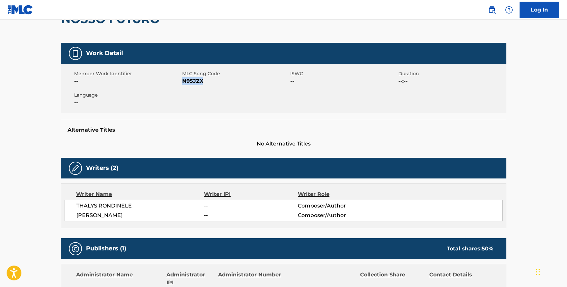
drag, startPoint x: 158, startPoint y: 214, endPoint x: 77, endPoint y: 207, distance: 81.7
click at [77, 207] on div "[PERSON_NAME] -- Composer/Author [PERSON_NAME] -- Composer/Author" at bounding box center [284, 210] width 438 height 21
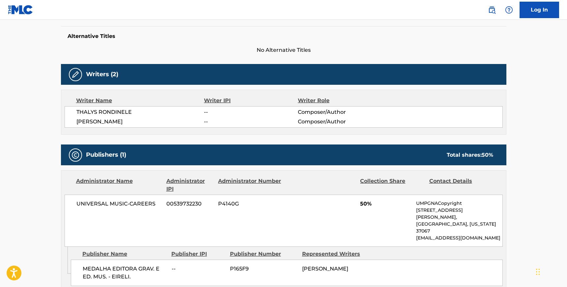
scroll to position [176, 0]
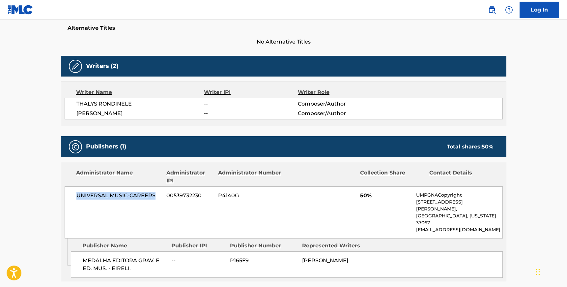
drag, startPoint x: 155, startPoint y: 195, endPoint x: 76, endPoint y: 195, distance: 78.7
click at [76, 195] on span "UNIVERSAL MUSIC-CAREERS" at bounding box center [118, 195] width 85 height 8
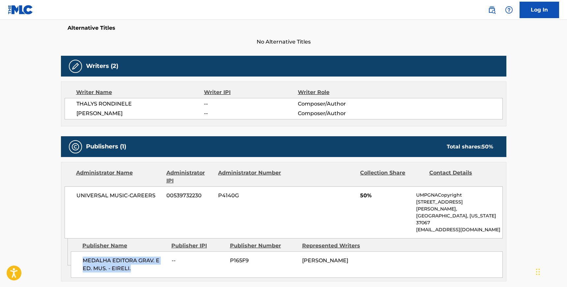
drag, startPoint x: 131, startPoint y: 254, endPoint x: 83, endPoint y: 244, distance: 49.8
click at [83, 256] on span "MEDALHA EDITORA GRAV. E ED. MUS. - EIRELI." at bounding box center [125, 264] width 84 height 16
drag, startPoint x: 99, startPoint y: 103, endPoint x: 135, endPoint y: 103, distance: 36.6
click at [135, 103] on span "THALYS RONDINELE" at bounding box center [140, 104] width 128 height 8
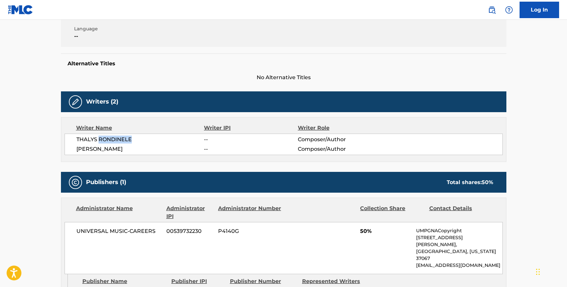
scroll to position [0, 0]
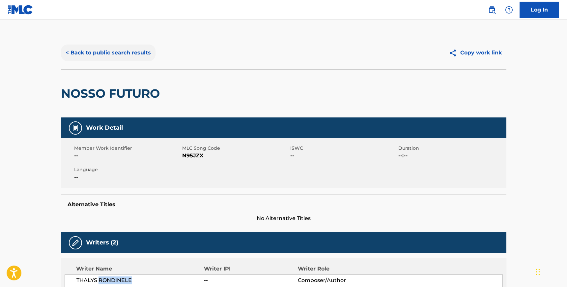
click at [73, 50] on button "< Back to public search results" at bounding box center [108, 52] width 95 height 16
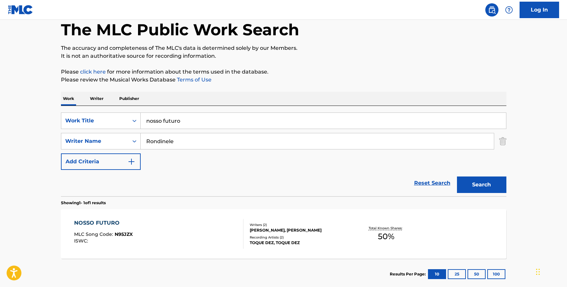
click at [174, 119] on input "nosso futuro" at bounding box center [323, 121] width 365 height 16
type input "offdaleash"
click at [499, 144] on img "Search Form" at bounding box center [502, 141] width 7 height 16
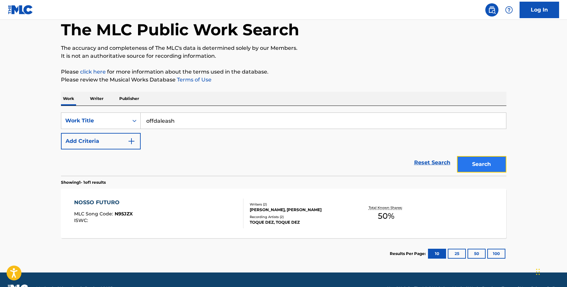
click at [496, 164] on button "Search" at bounding box center [481, 164] width 49 height 16
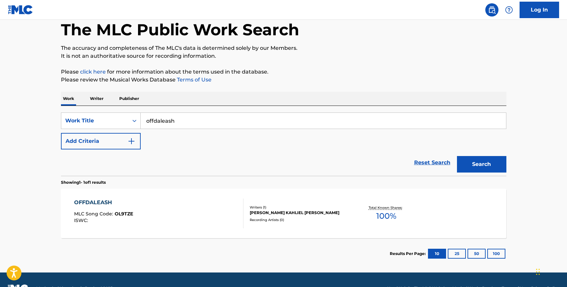
click at [307, 230] on div "OFFDALEASH MLC Song Code : OL9TZE ISWC : Writers ( 1 ) [PERSON_NAME] KAHLIEL [P…" at bounding box center [283, 212] width 445 height 49
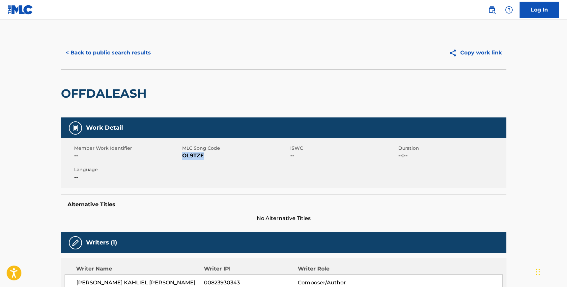
drag, startPoint x: 182, startPoint y: 156, endPoint x: 202, endPoint y: 156, distance: 19.8
click at [202, 156] on span "OL9TZE" at bounding box center [235, 156] width 106 height 8
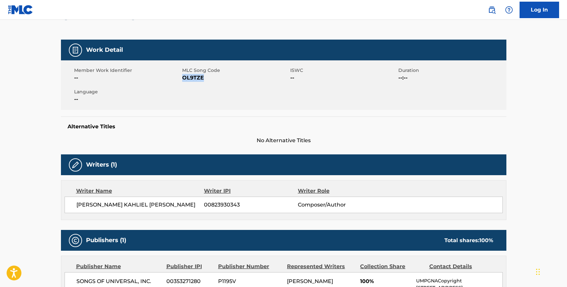
scroll to position [81, 0]
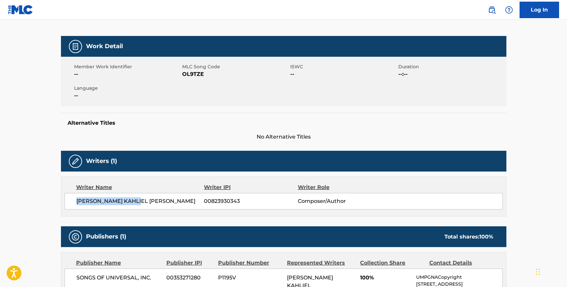
drag, startPoint x: 141, startPoint y: 200, endPoint x: 75, endPoint y: 200, distance: 65.5
click at [75, 200] on div "[PERSON_NAME] KAHLIEL [PERSON_NAME] 00823930343 Composer/Author" at bounding box center [284, 201] width 438 height 16
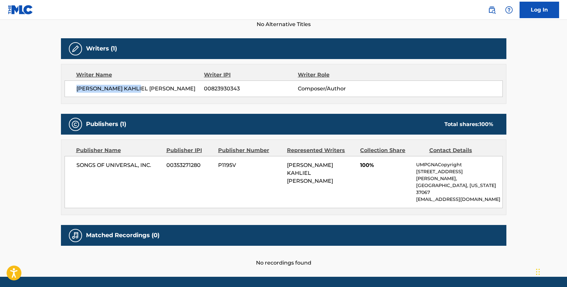
scroll to position [201, 0]
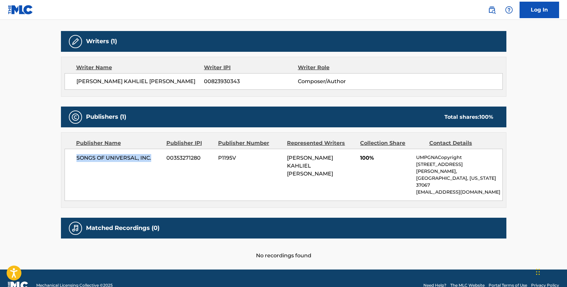
drag, startPoint x: 153, startPoint y: 160, endPoint x: 74, endPoint y: 159, distance: 79.0
click at [74, 159] on div "SONGS OF UNIVERSAL, INC. 00353271280 P1195V [PERSON_NAME] KAHLIEL [PERSON_NAME]…" at bounding box center [284, 175] width 438 height 52
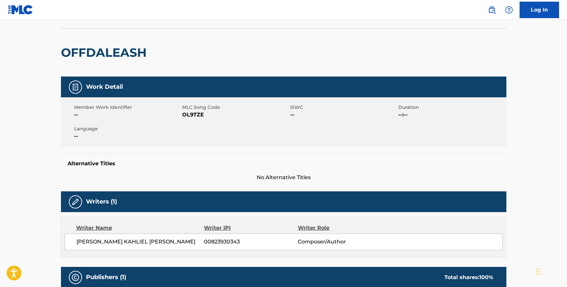
scroll to position [0, 0]
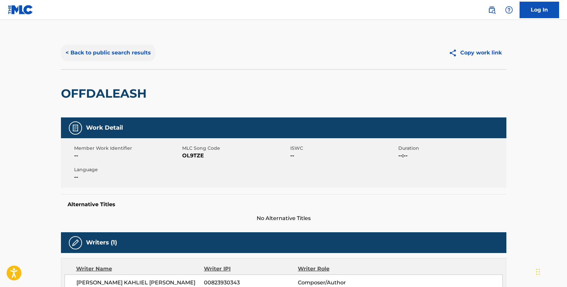
click at [108, 50] on button "< Back to public search results" at bounding box center [108, 52] width 95 height 16
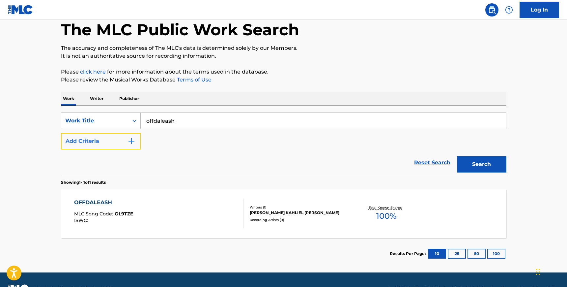
click at [123, 141] on button "Add Criteria" at bounding box center [101, 141] width 80 height 16
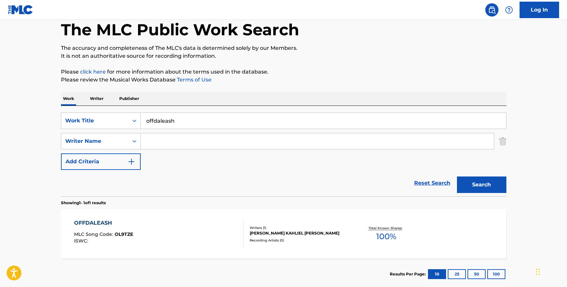
click at [157, 140] on input "Search Form" at bounding box center [317, 141] width 353 height 16
paste input "Matosic"
type input "Matosic"
click at [159, 123] on input "offdaleash" at bounding box center [323, 121] width 365 height 16
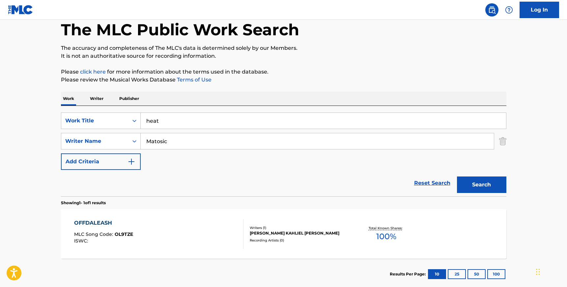
type input "heat"
click at [457, 176] on button "Search" at bounding box center [481, 184] width 49 height 16
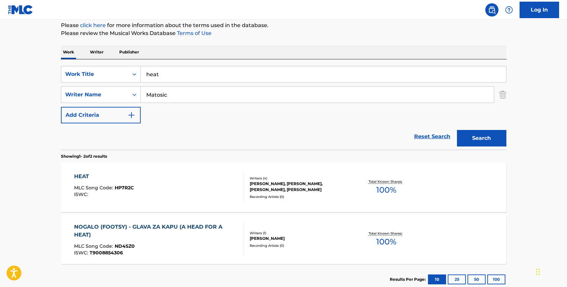
scroll to position [84, 0]
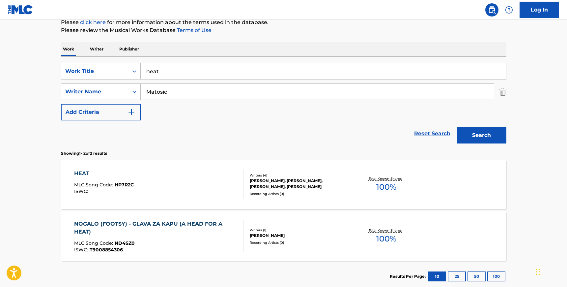
click at [193, 187] on div "HEAT MLC Song Code : HP7R2C ISWC :" at bounding box center [158, 184] width 169 height 30
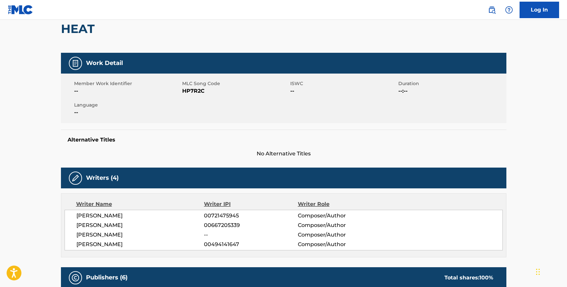
scroll to position [71, 0]
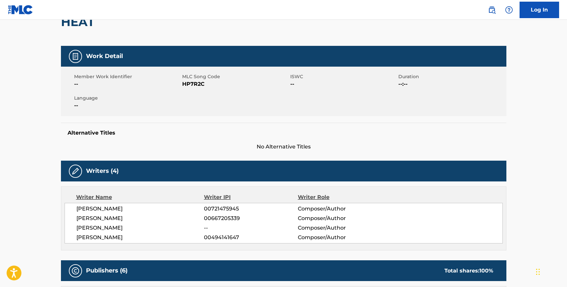
click at [194, 87] on span "HP7R2C" at bounding box center [235, 84] width 106 height 8
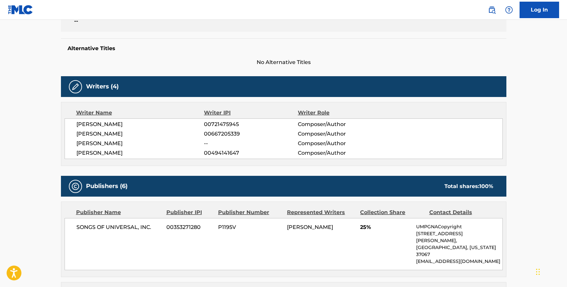
scroll to position [156, 0]
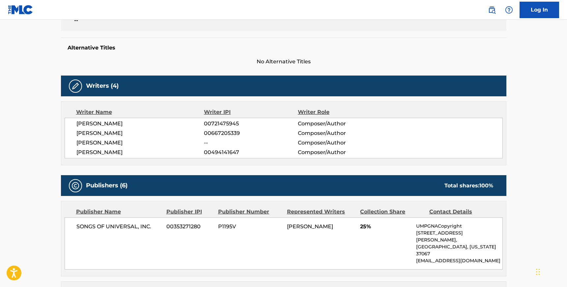
drag, startPoint x: 156, startPoint y: 153, endPoint x: 76, endPoint y: 123, distance: 86.2
click at [76, 123] on div "[PERSON_NAME] 00721475945 Composer/Author [PERSON_NAME] 00667205339 Composer/Au…" at bounding box center [284, 138] width 438 height 41
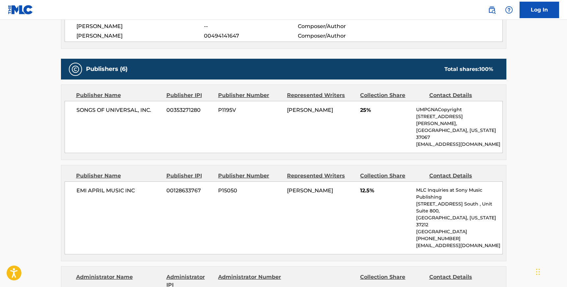
scroll to position [284, 0]
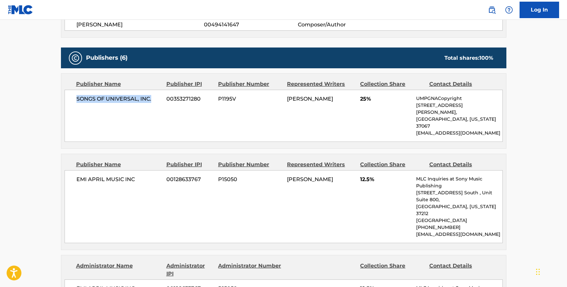
drag, startPoint x: 151, startPoint y: 99, endPoint x: 73, endPoint y: 99, distance: 78.4
click at [72, 99] on div "SONGS OF UNIVERSAL, INC. 00353271280 P1195V [PERSON_NAME] 25% UMPGNACopyright […" at bounding box center [284, 116] width 438 height 52
drag, startPoint x: 136, startPoint y: 166, endPoint x: 74, endPoint y: 165, distance: 61.9
click at [74, 170] on div "EMI APRIL MUSIC INC 00128633767 P15050 [PERSON_NAME] 12.5% MLC Inquiries at Son…" at bounding box center [284, 206] width 438 height 73
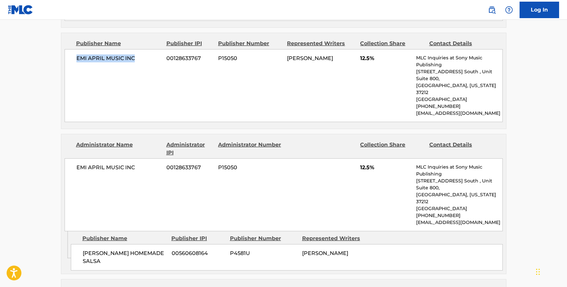
scroll to position [417, 0]
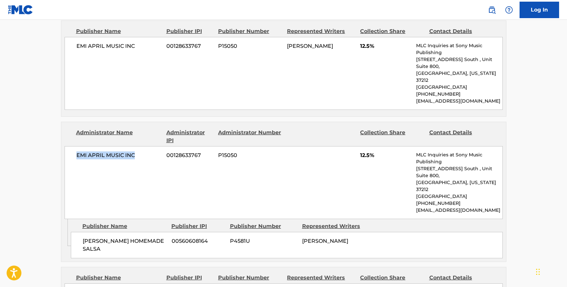
drag, startPoint x: 137, startPoint y: 125, endPoint x: 74, endPoint y: 125, distance: 63.2
click at [74, 146] on div "EMI APRIL MUSIC INC 00128633767 P15050 12.5% MLC Inquiries at Sony Music Publis…" at bounding box center [284, 182] width 438 height 73
drag, startPoint x: 102, startPoint y: 205, endPoint x: 80, endPoint y: 198, distance: 22.5
click at [80, 232] on div "[PERSON_NAME] HOMEMADE SALSA 00560608164 P4581U [PERSON_NAME]" at bounding box center [287, 245] width 432 height 26
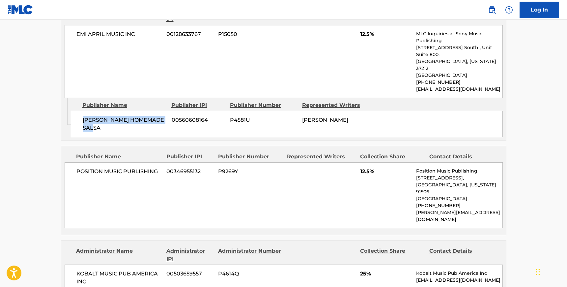
scroll to position [541, 0]
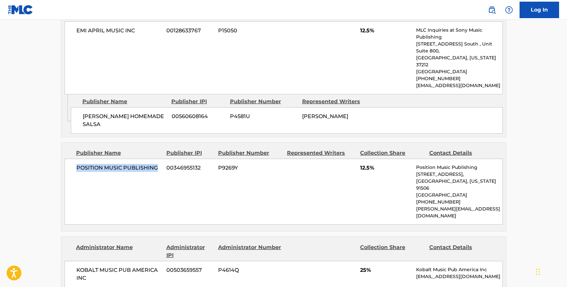
drag, startPoint x: 161, startPoint y: 124, endPoint x: 73, endPoint y: 125, distance: 87.9
click at [73, 158] on div "POSITION MUSIC PUBLISHING 00346955132 P9269Y 12.5% Position Music Publishing [S…" at bounding box center [284, 191] width 438 height 66
drag, startPoint x: 88, startPoint y: 219, endPoint x: 76, endPoint y: 212, distance: 14.2
click at [76, 266] on span "KOBALT MUSIC PUB AMERICA INC" at bounding box center [118, 274] width 85 height 16
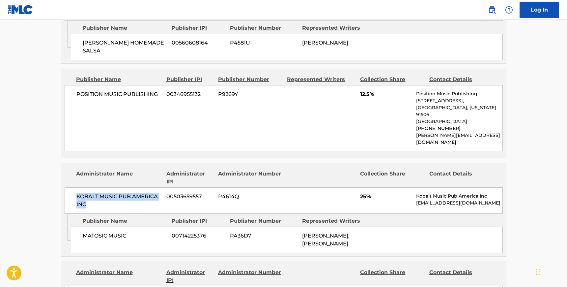
scroll to position [623, 0]
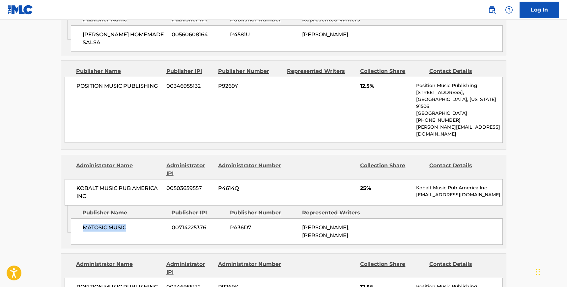
drag, startPoint x: 129, startPoint y: 171, endPoint x: 83, endPoint y: 169, distance: 46.5
click at [83, 223] on span "MATOSIC MUSIC" at bounding box center [125, 227] width 84 height 8
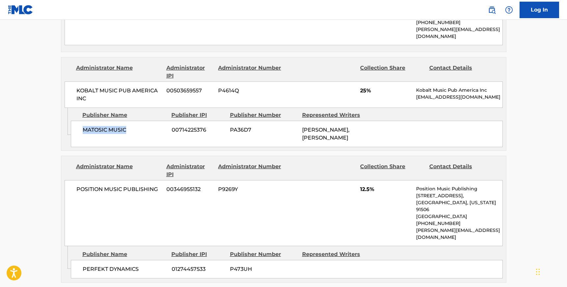
scroll to position [737, 0]
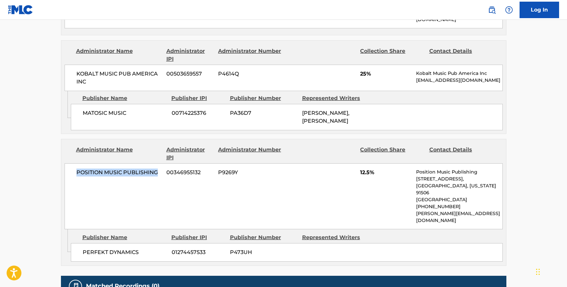
drag, startPoint x: 157, startPoint y: 117, endPoint x: 74, endPoint y: 111, distance: 83.2
click at [74, 163] on div "POSITION MUSIC PUBLISHING 00346955132 P9269Y 12.5% Position Music Publishing [S…" at bounding box center [284, 196] width 438 height 66
drag, startPoint x: 137, startPoint y: 180, endPoint x: 77, endPoint y: 180, distance: 59.9
click at [77, 243] on div "PERFEKT DYNAMICS 01274457533 P473UH" at bounding box center [287, 252] width 432 height 18
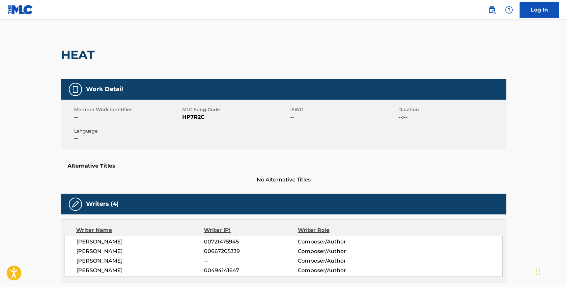
scroll to position [66, 0]
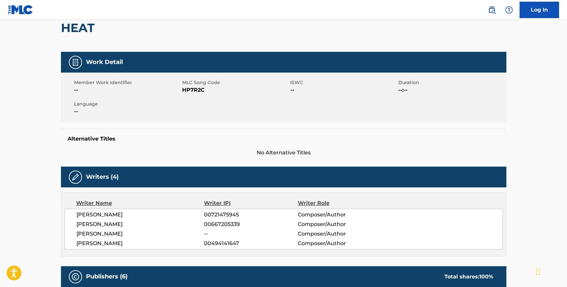
drag, startPoint x: 104, startPoint y: 225, endPoint x: 133, endPoint y: 225, distance: 29.0
click at [133, 225] on span "[PERSON_NAME]" at bounding box center [140, 224] width 128 height 8
